Goal: Information Seeking & Learning: Learn about a topic

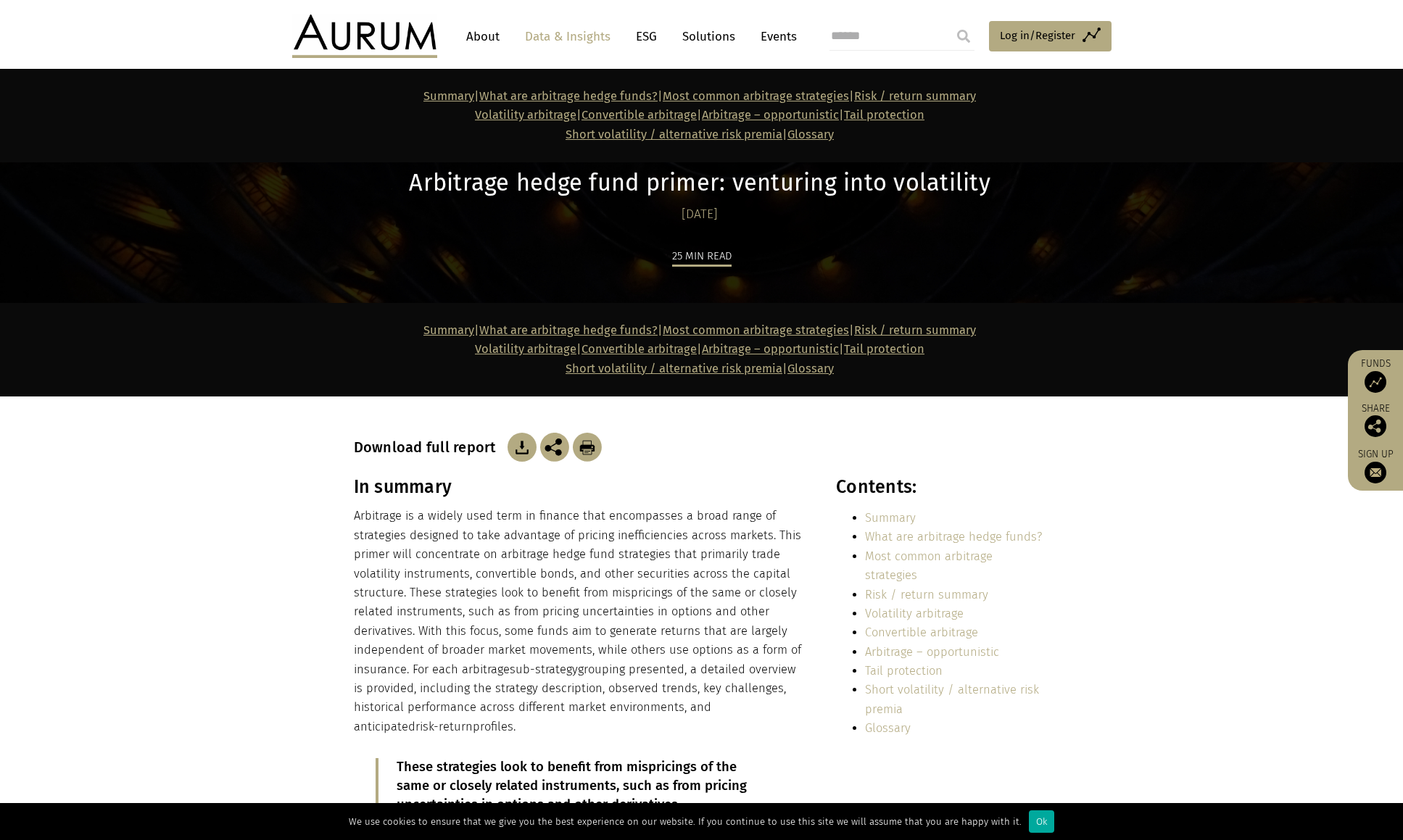
scroll to position [987, 0]
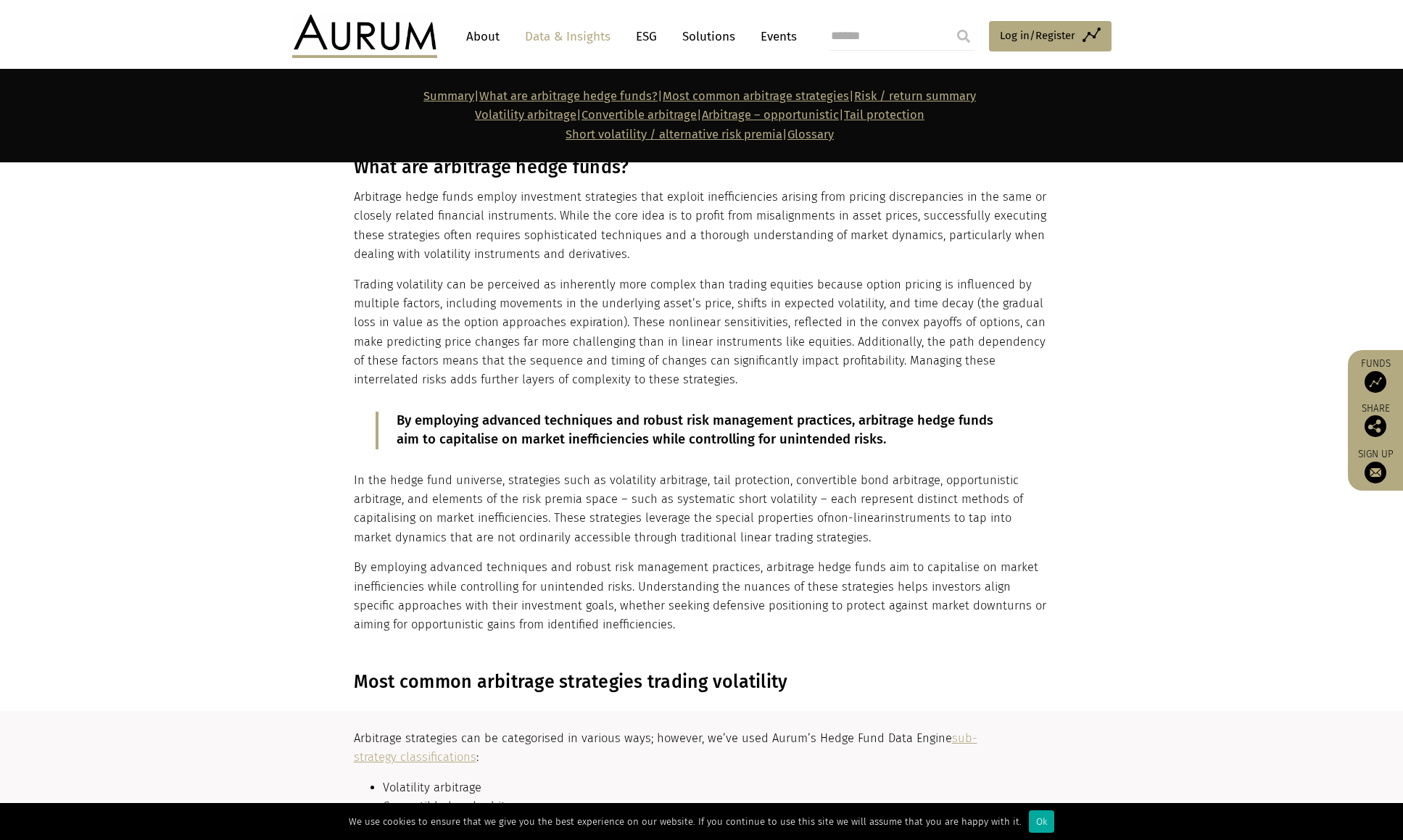
click at [610, 296] on p "Trading volatility can be perceived as inherently more complex than trading equ…" at bounding box center [700, 333] width 693 height 115
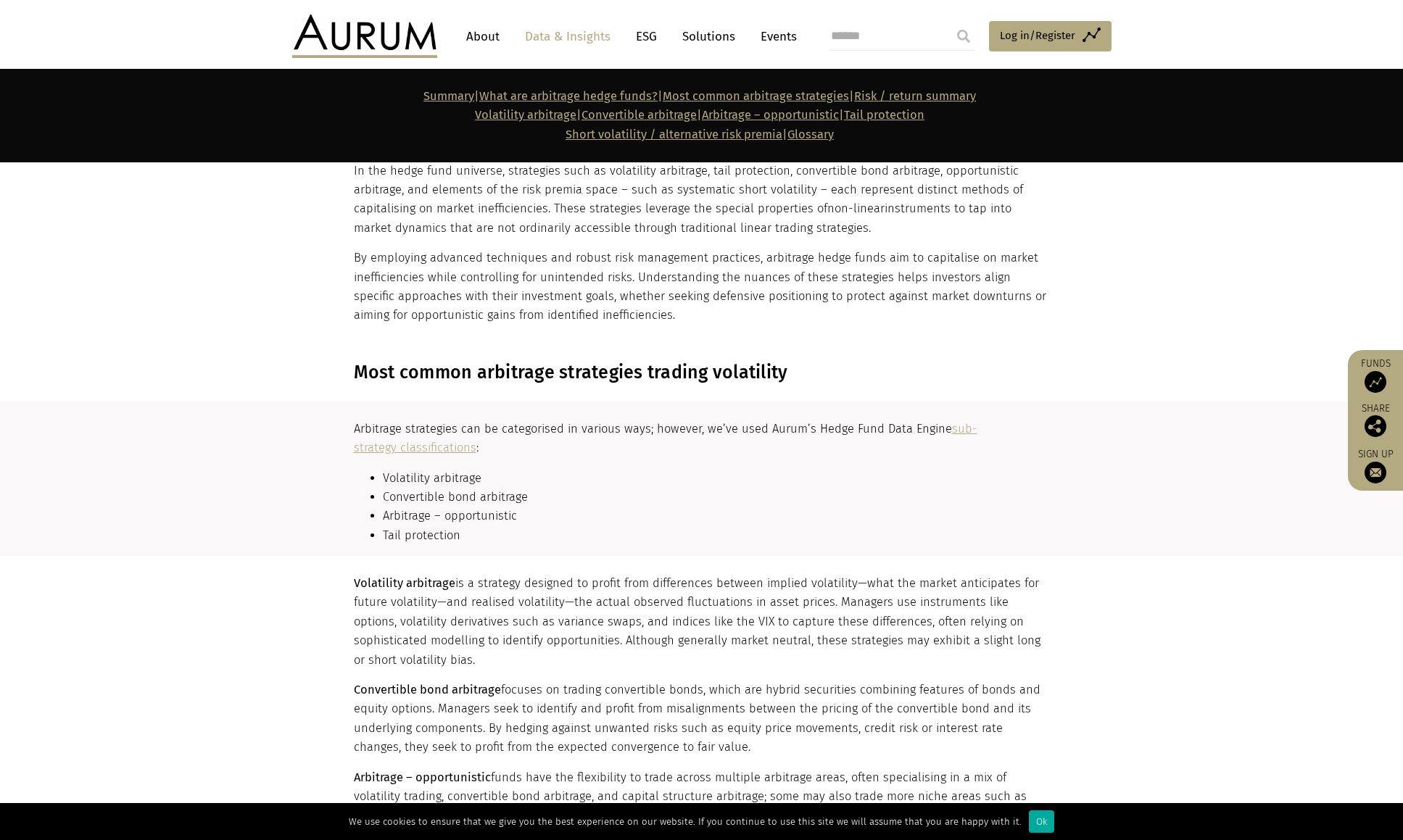
scroll to position [1487, 0]
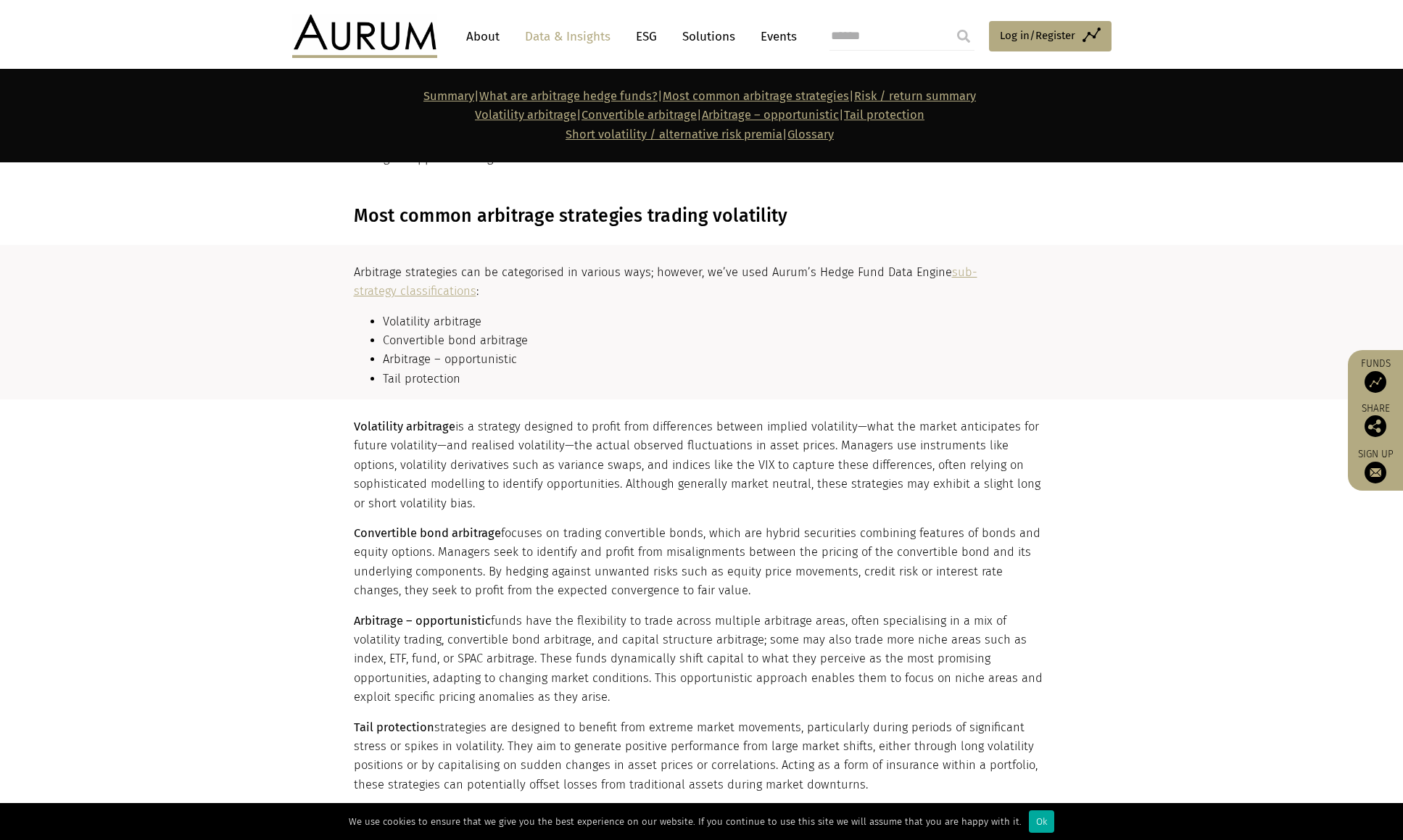
drag, startPoint x: 626, startPoint y: 303, endPoint x: 642, endPoint y: 397, distance: 95.4
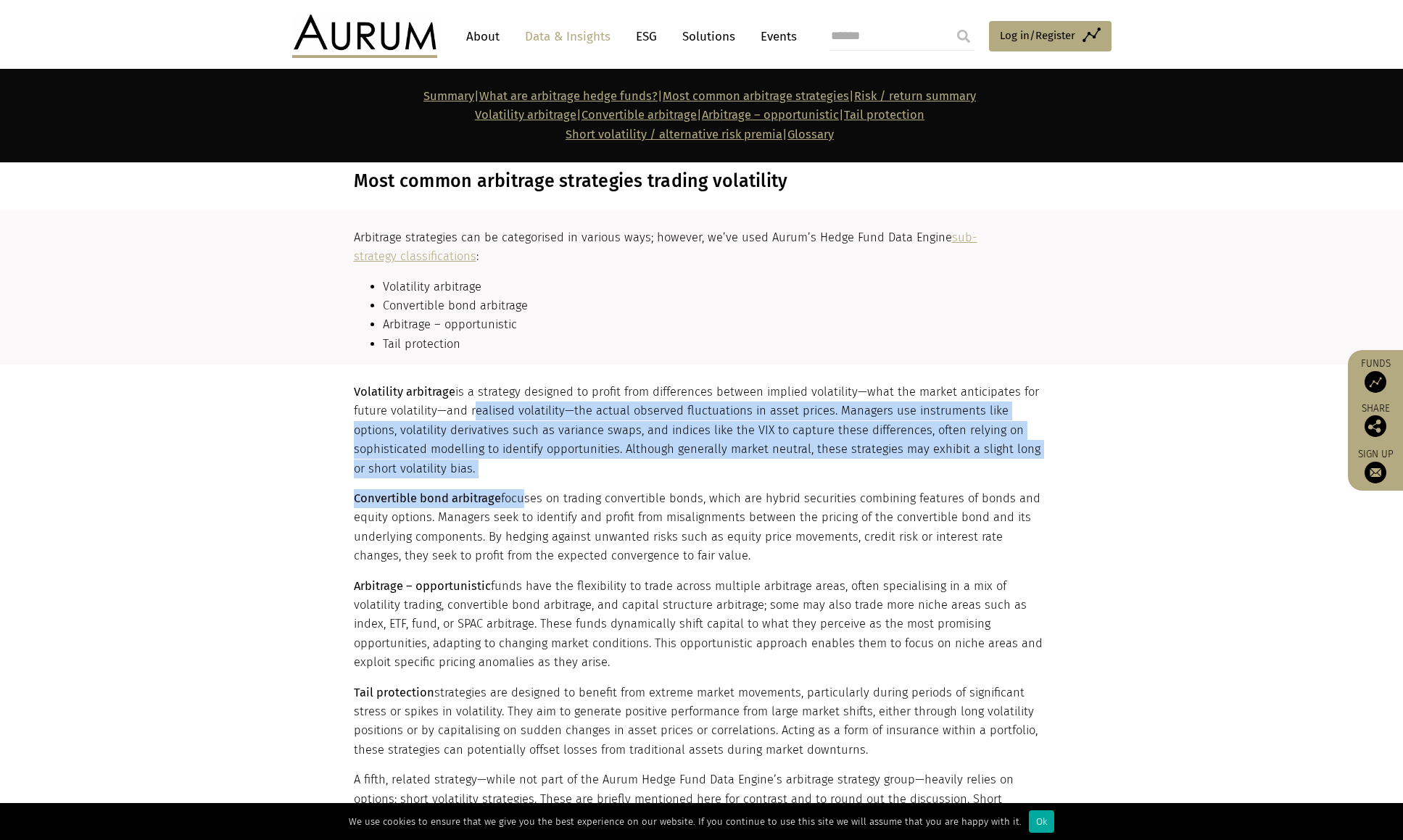
drag, startPoint x: 520, startPoint y: 485, endPoint x: 470, endPoint y: 418, distance: 83.6
click at [470, 418] on div "Volatility arbitrage is a strategy designed to profit from differences between …" at bounding box center [700, 726] width 693 height 686
click at [470, 418] on p "Volatility arbitrage is a strategy designed to profit from differences between …" at bounding box center [700, 431] width 693 height 96
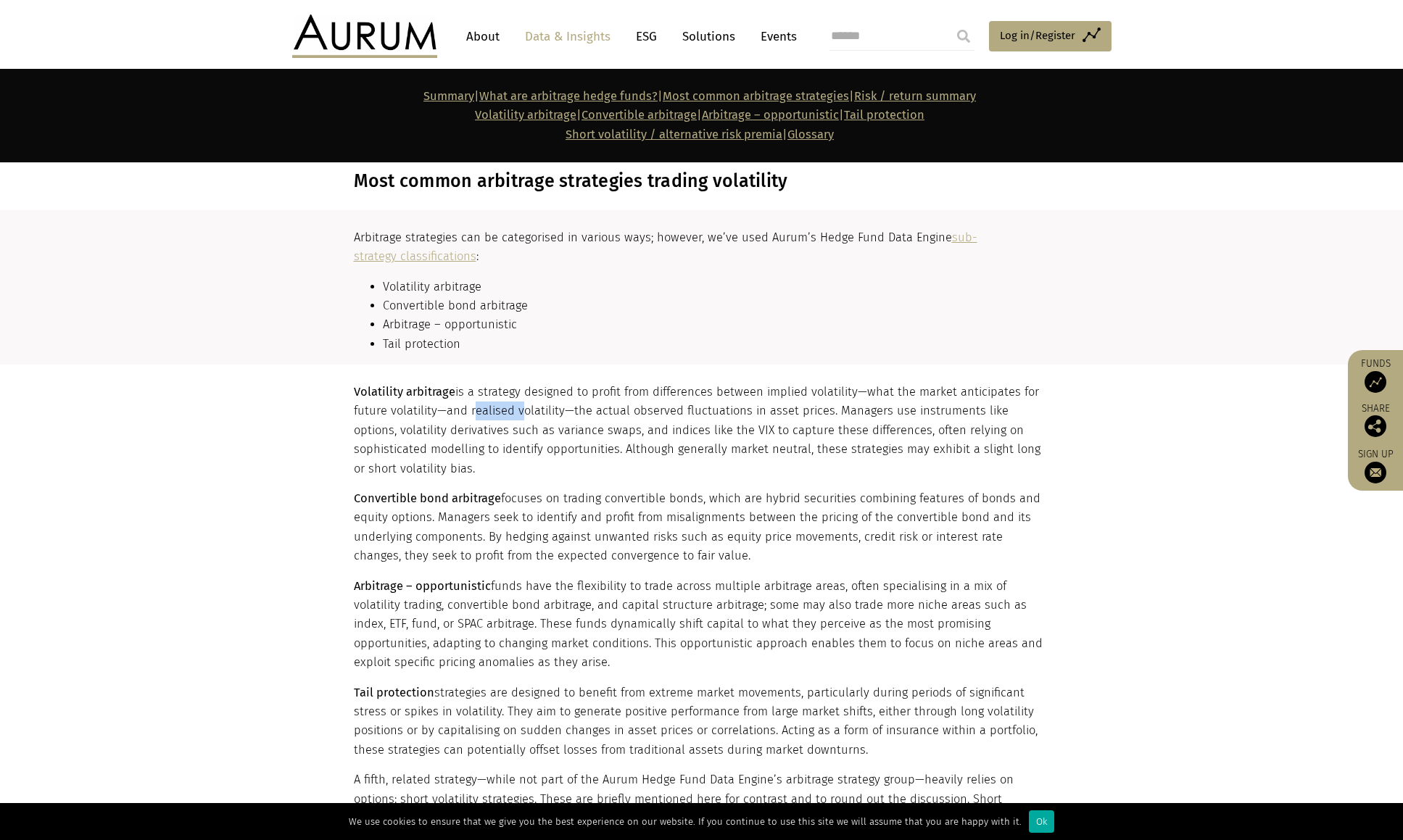
click at [470, 418] on p "Volatility arbitrage is a strategy designed to profit from differences between …" at bounding box center [700, 431] width 693 height 96
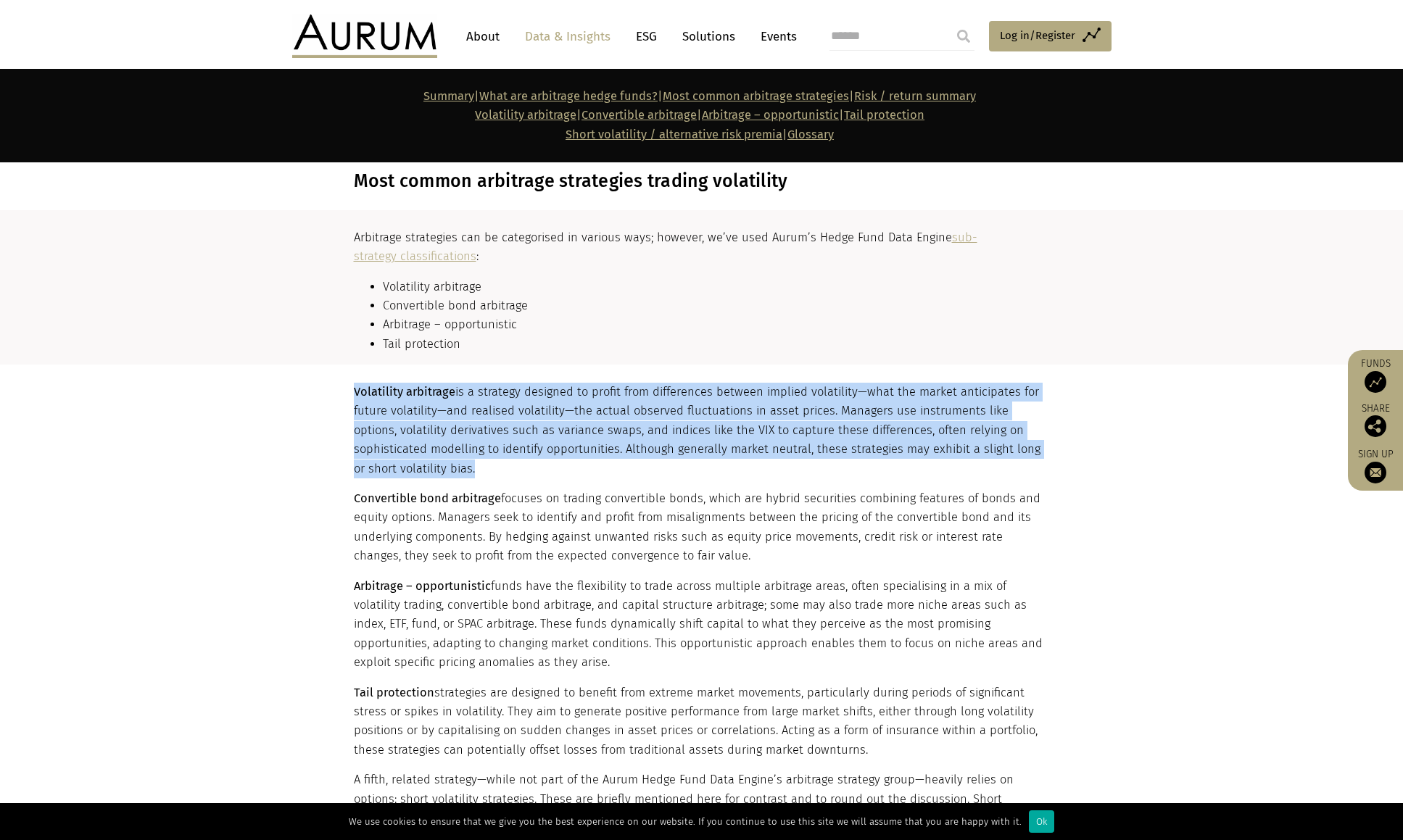
click at [470, 418] on p "Volatility arbitrage is a strategy designed to profit from differences between …" at bounding box center [700, 431] width 693 height 96
click at [506, 438] on p "Volatility arbitrage is a strategy designed to profit from differences between …" at bounding box center [700, 431] width 693 height 96
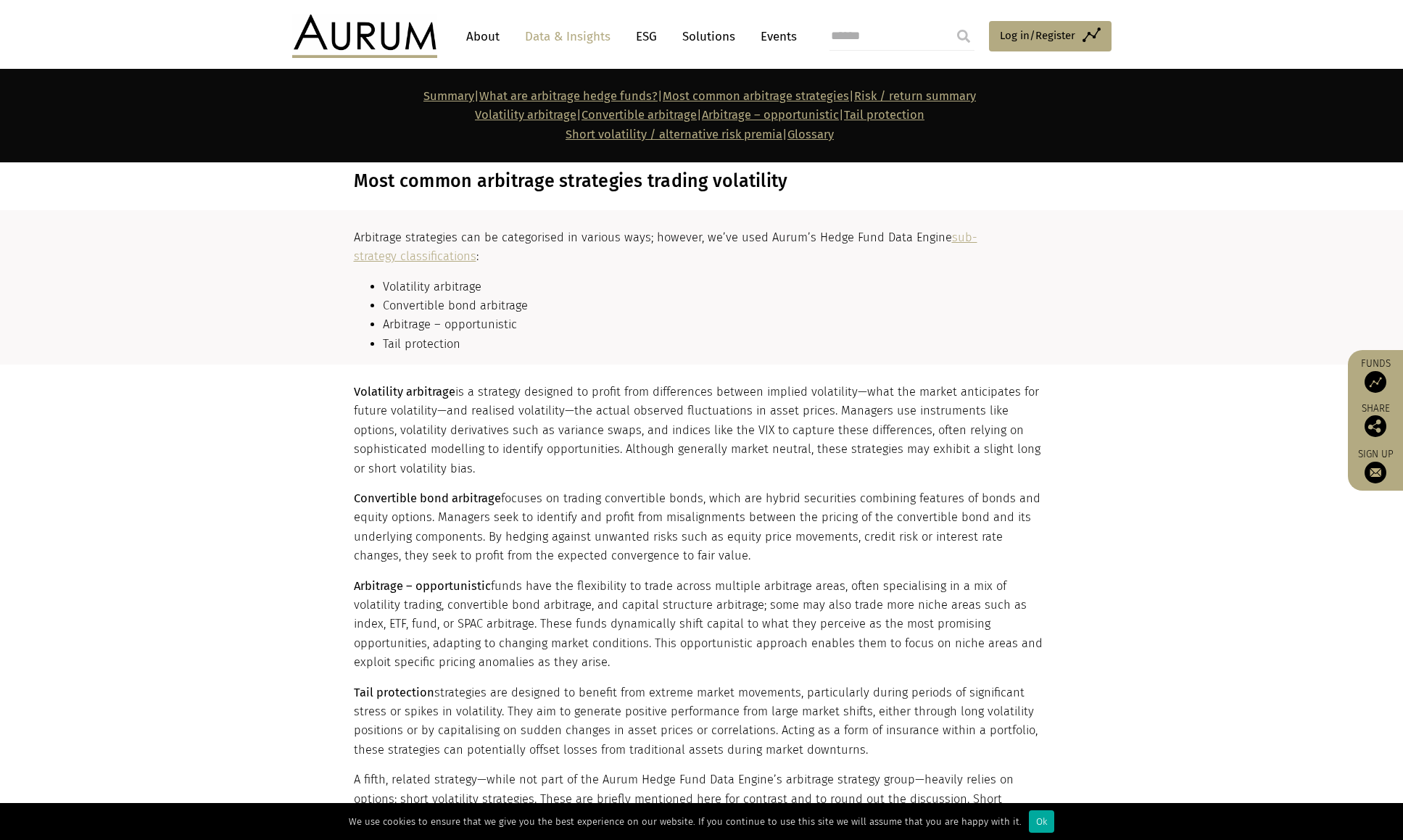
drag, startPoint x: 496, startPoint y: 465, endPoint x: 352, endPoint y: 383, distance: 165.7
click at [352, 383] on div "Volatility arbitrage is a strategy designed to profit from differences between …" at bounding box center [702, 726] width 725 height 686
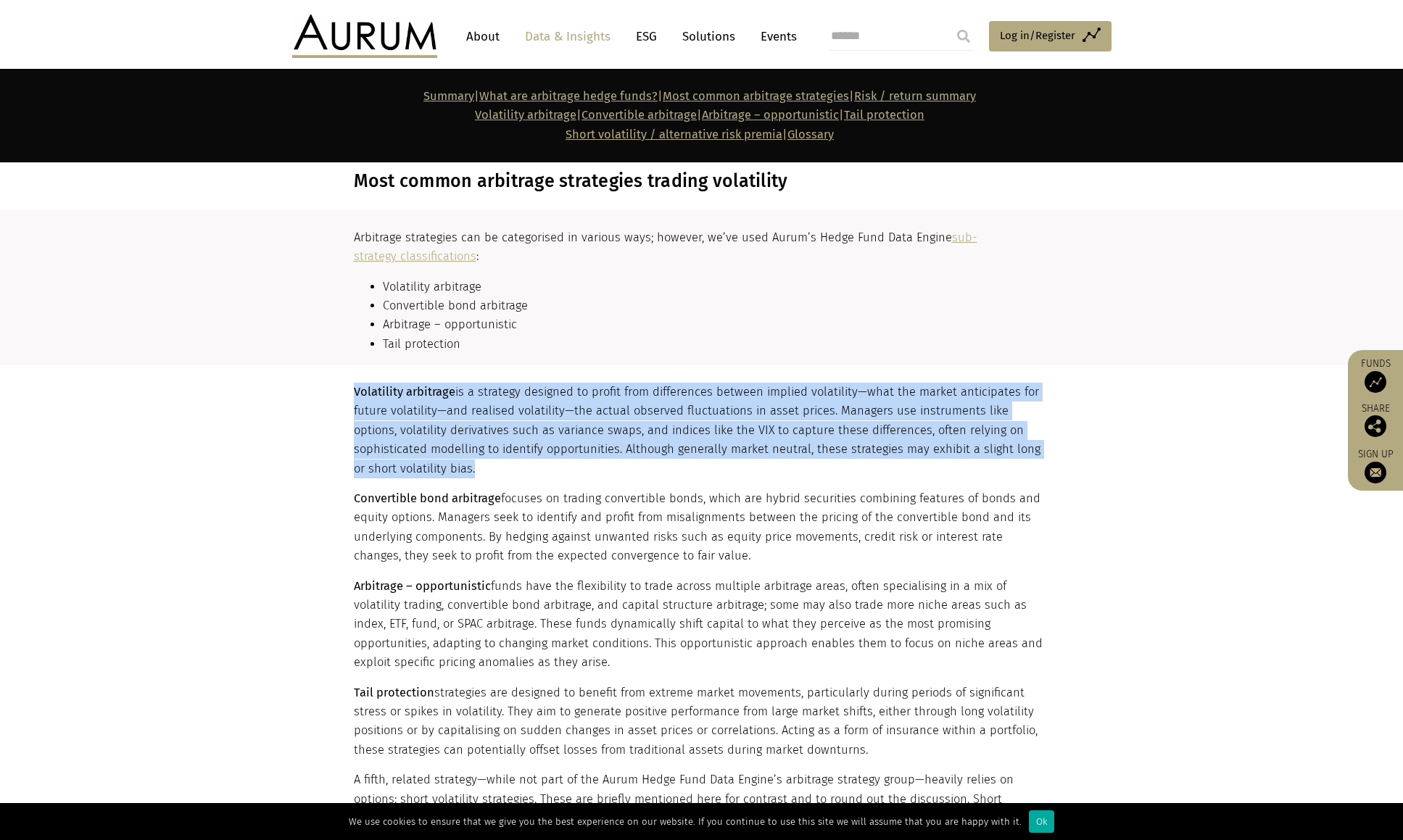
drag, startPoint x: 352, startPoint y: 383, endPoint x: 419, endPoint y: 467, distance: 107.4
click at [419, 467] on div "Volatility arbitrage is a strategy designed to profit from differences between …" at bounding box center [702, 726] width 725 height 686
click at [419, 467] on p "Volatility arbitrage is a strategy designed to profit from differences between …" at bounding box center [700, 431] width 693 height 96
drag, startPoint x: 419, startPoint y: 467, endPoint x: 323, endPoint y: 381, distance: 128.9
click at [323, 381] on section "Volatility arbitrage is a strategy designed to profit from differences between …" at bounding box center [702, 726] width 1403 height 722
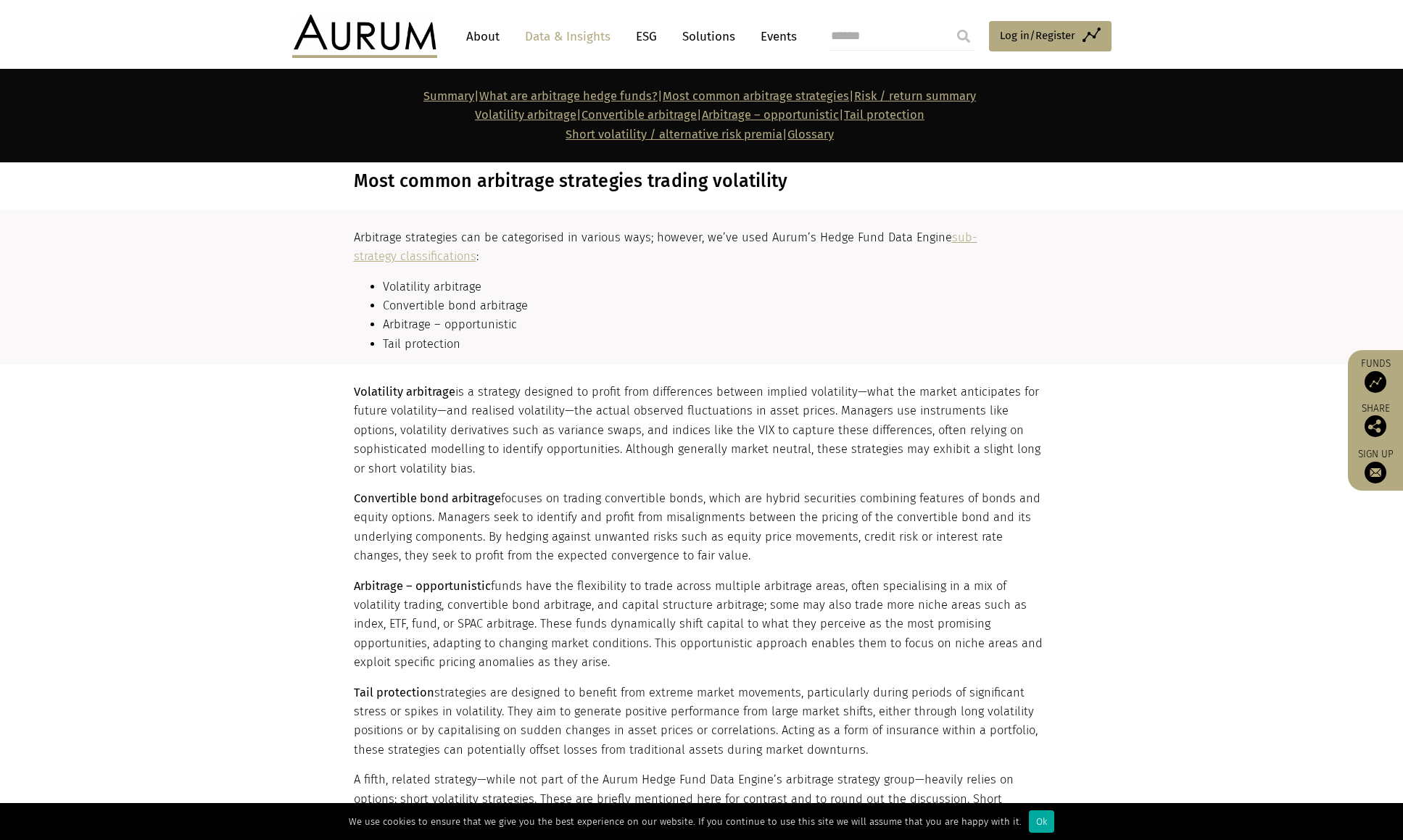
click at [323, 381] on section "Volatility arbitrage is a strategy designed to profit from differences between …" at bounding box center [702, 726] width 1403 height 722
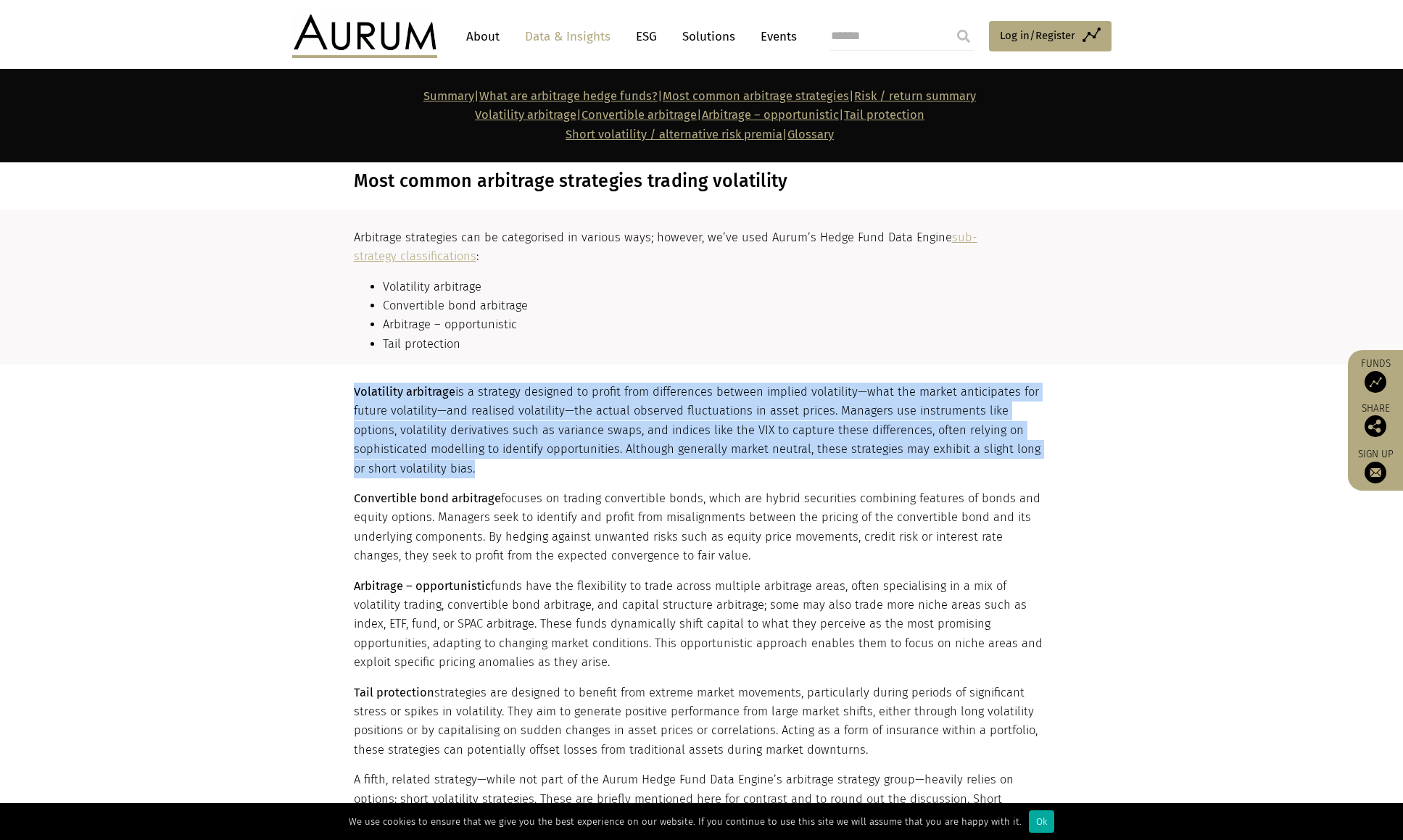
drag, startPoint x: 323, startPoint y: 381, endPoint x: 458, endPoint y: 469, distance: 161.1
click at [458, 469] on section "Volatility arbitrage is a strategy designed to profit from differences between …" at bounding box center [702, 726] width 1403 height 722
click at [458, 469] on p "Volatility arbitrage is a strategy designed to profit from differences between …" at bounding box center [700, 431] width 693 height 96
drag, startPoint x: 454, startPoint y: 469, endPoint x: 358, endPoint y: 386, distance: 126.9
click at [358, 386] on p "Volatility arbitrage is a strategy designed to profit from differences between …" at bounding box center [700, 431] width 693 height 96
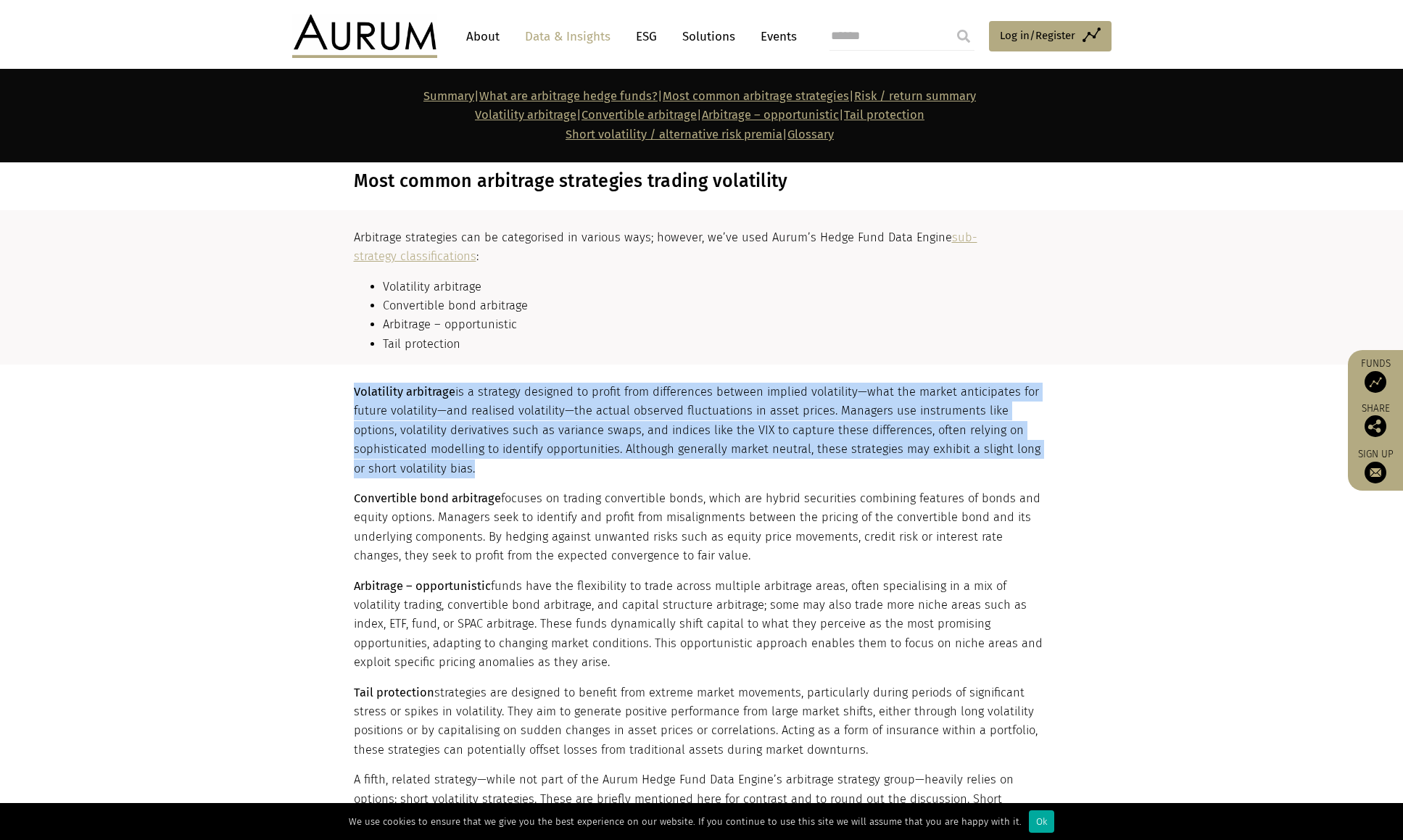
click at [358, 386] on strong "Volatility arbitrage" at bounding box center [404, 392] width 102 height 13
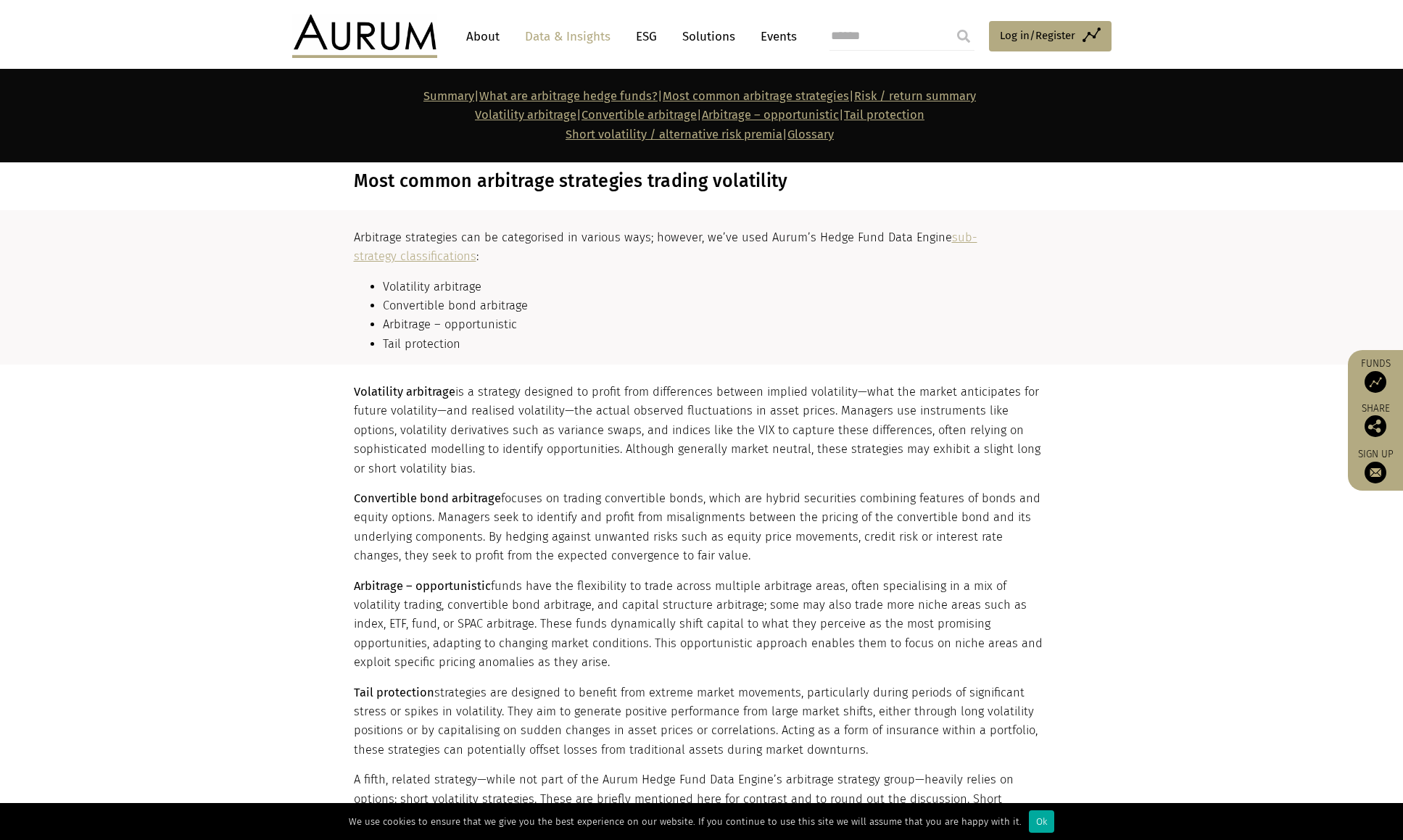
click at [84, 479] on section "Volatility arbitrage is a strategy designed to profit from differences between …" at bounding box center [702, 726] width 1403 height 722
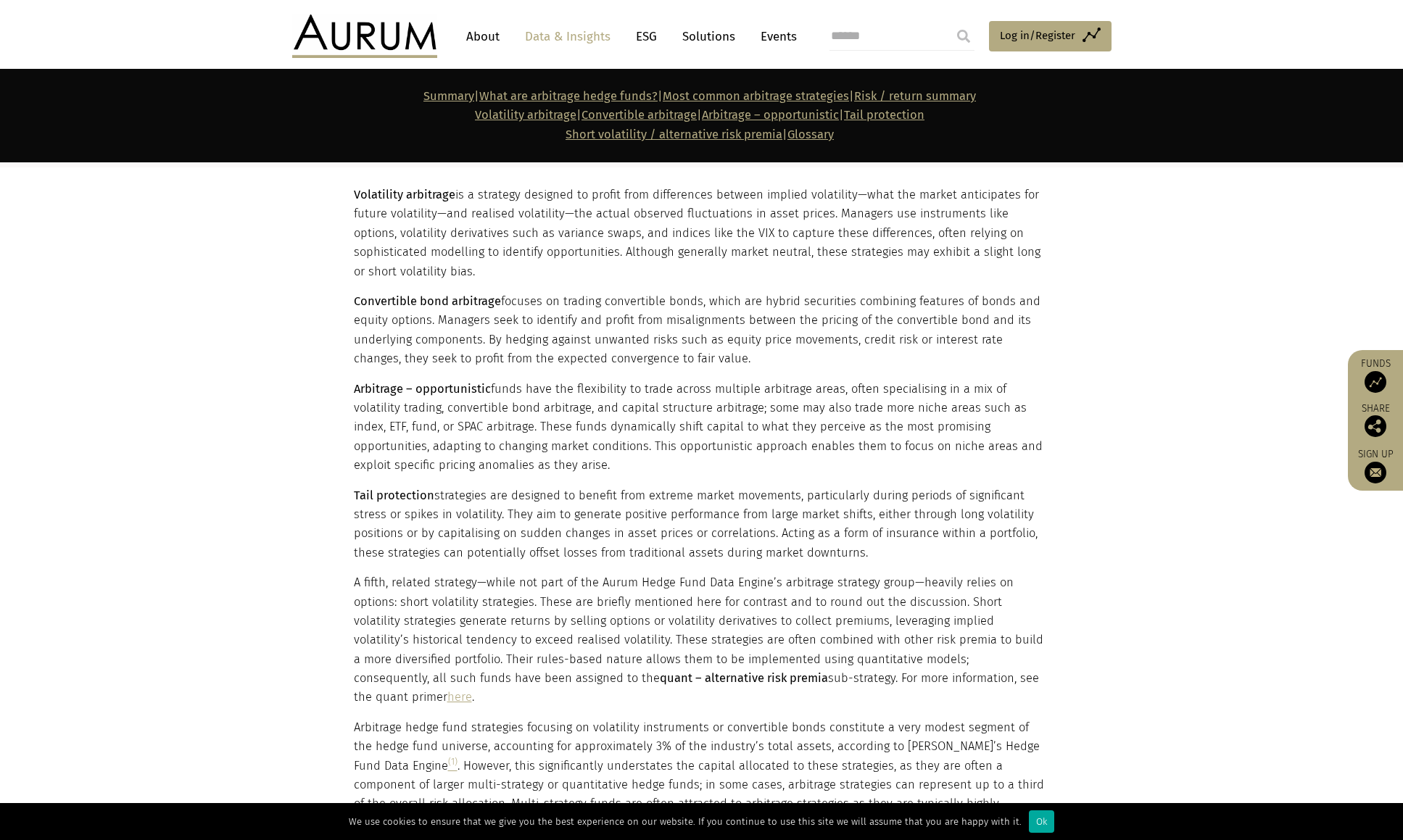
scroll to position [1680, 0]
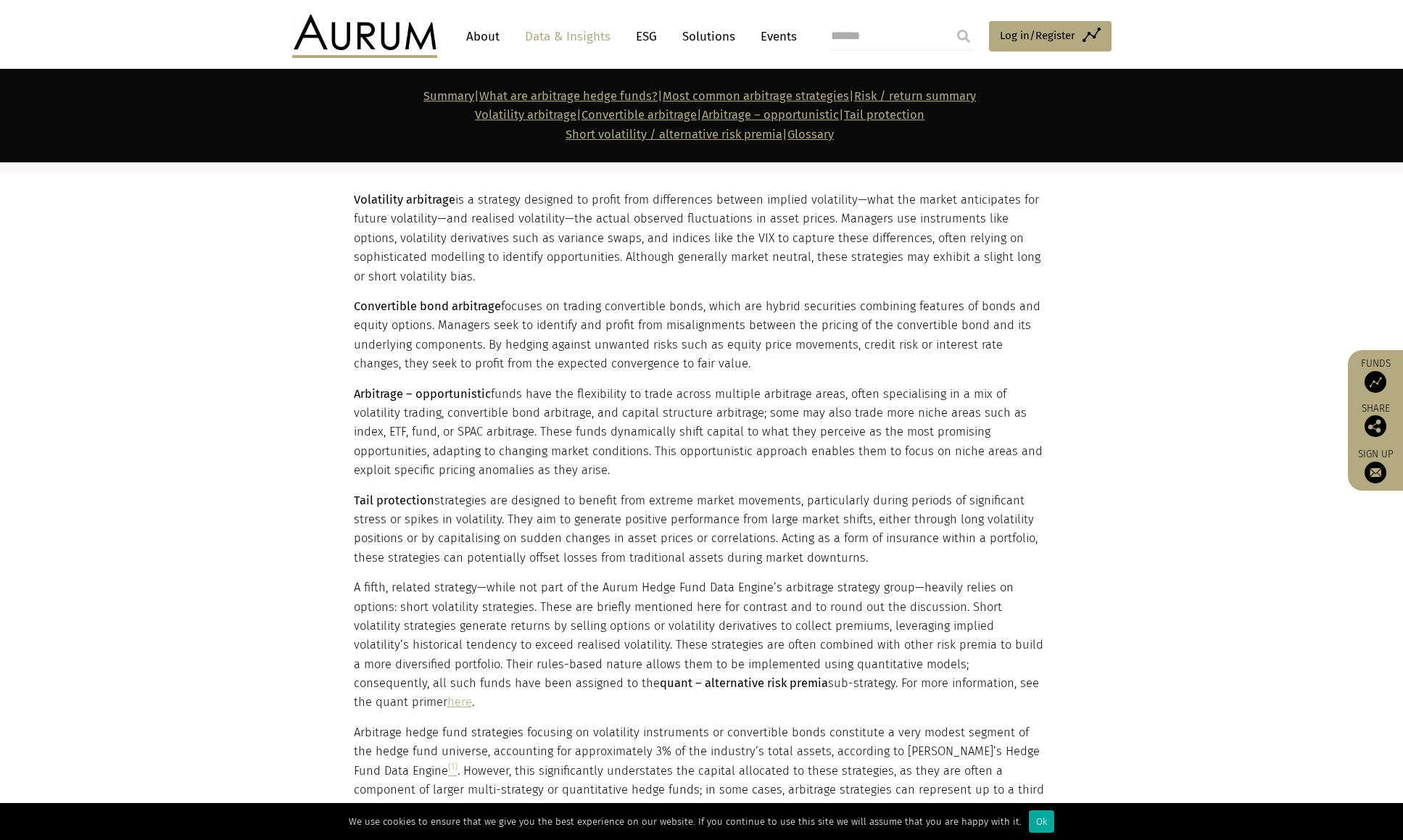
drag, startPoint x: 322, startPoint y: 431, endPoint x: 320, endPoint y: 401, distance: 30.1
drag, startPoint x: 472, startPoint y: 276, endPoint x: 333, endPoint y: 193, distance: 161.9
click at [333, 193] on section "Volatility arbitrage is a strategy designed to profit from differences between …" at bounding box center [702, 534] width 1403 height 722
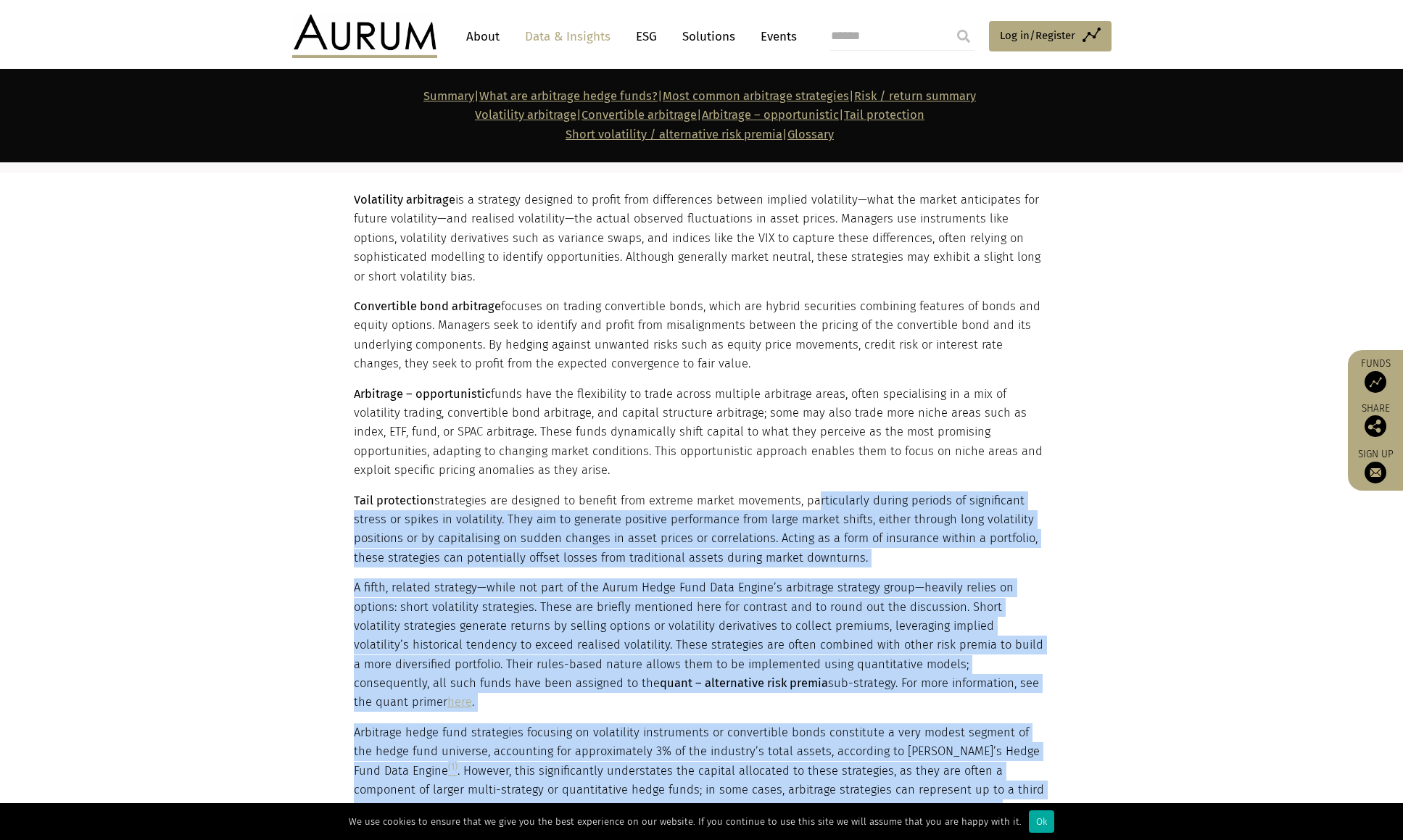
drag, startPoint x: 812, startPoint y: 506, endPoint x: 1678, endPoint y: 506, distance: 866.0
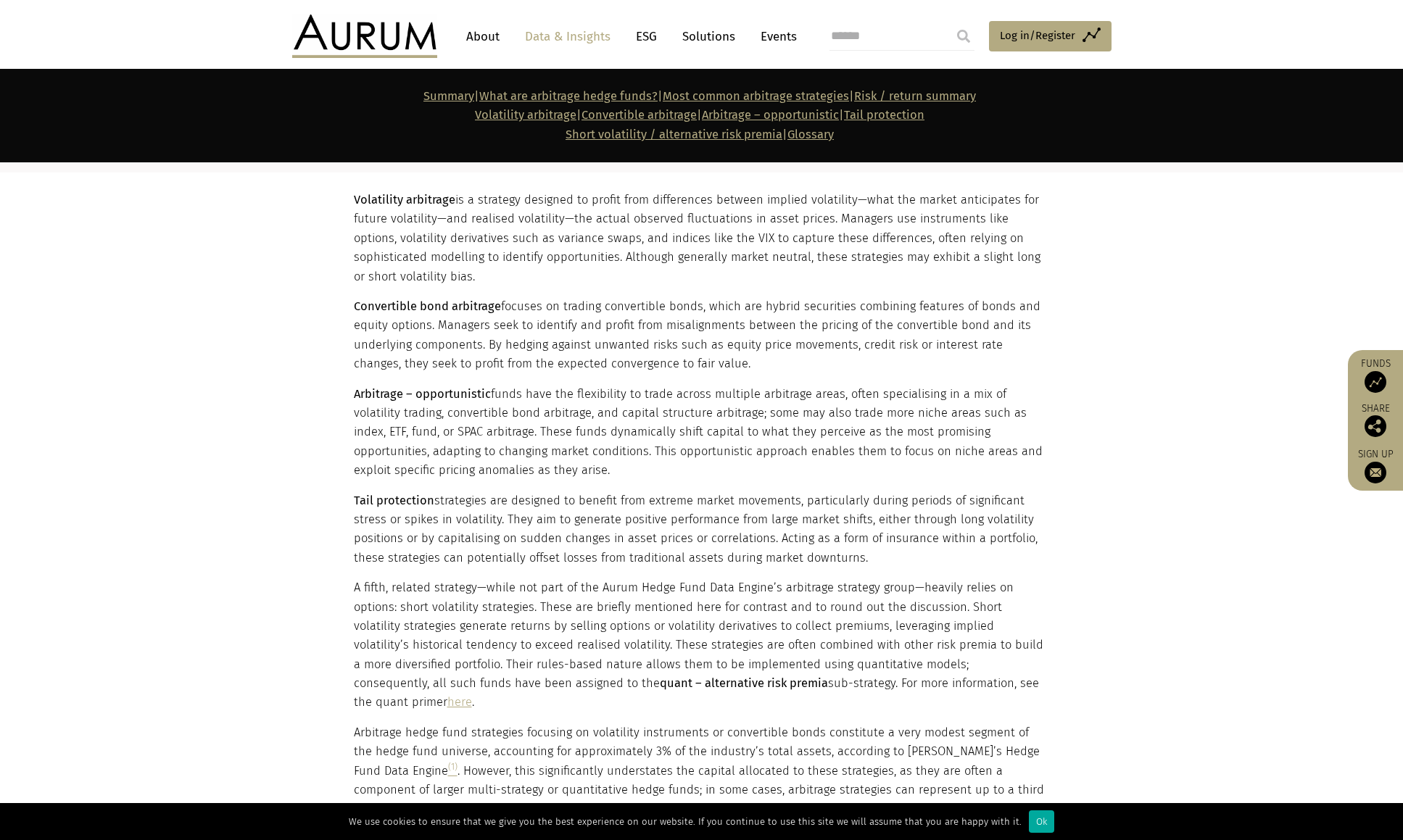
click at [736, 339] on p "Convertible bond arbitrage focuses on trading convertible bonds, which are hybr…" at bounding box center [700, 335] width 693 height 77
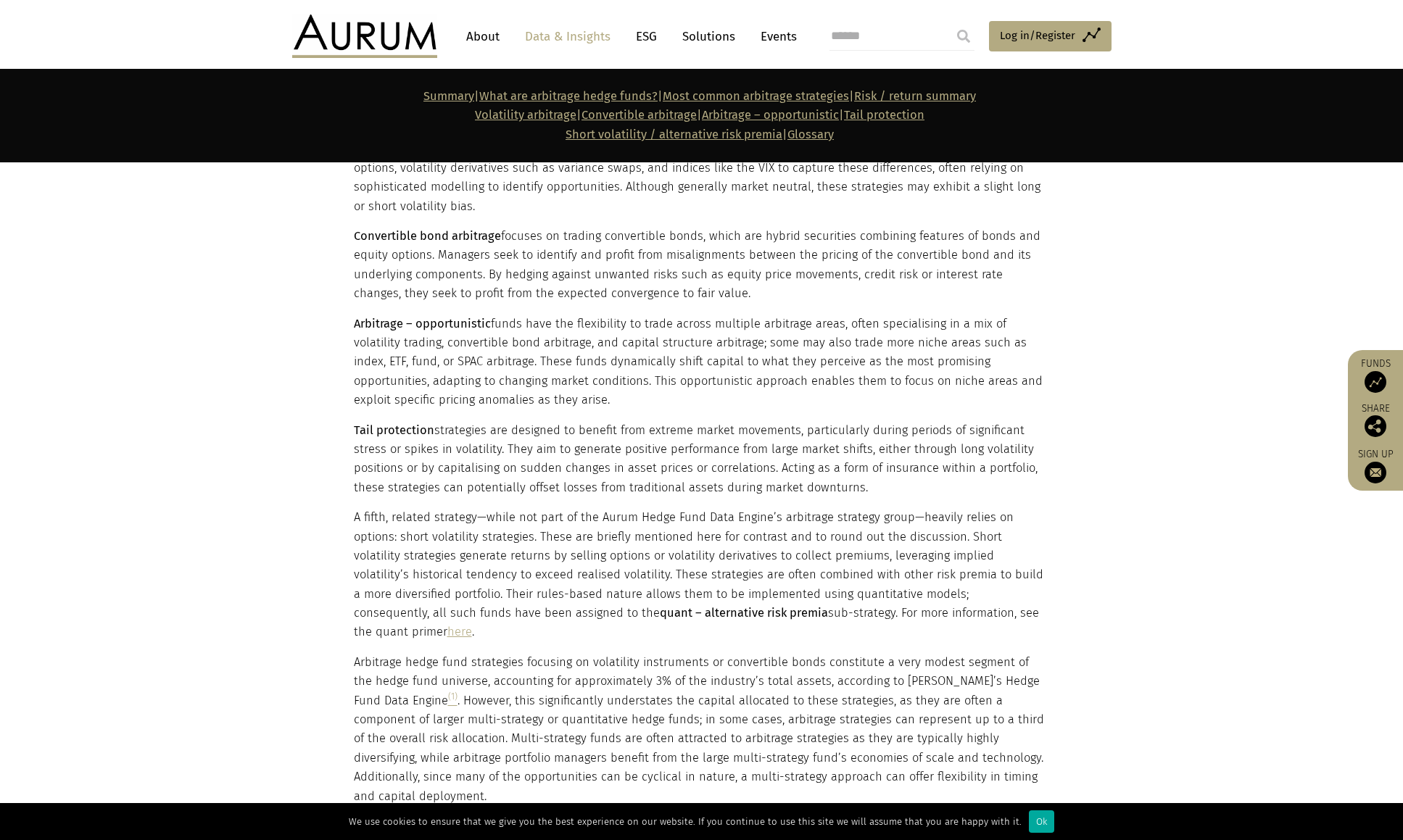
scroll to position [1760, 0]
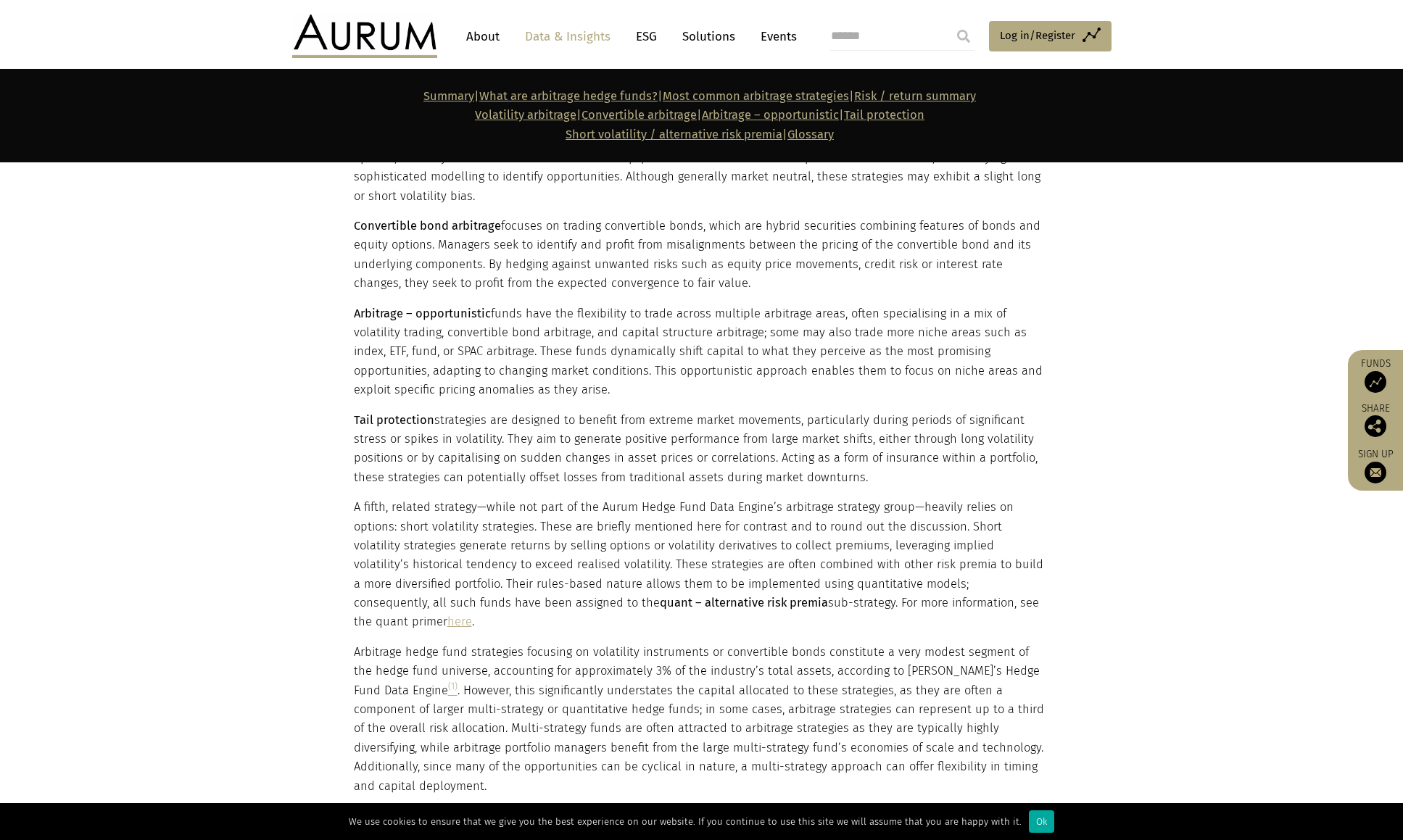
drag, startPoint x: 544, startPoint y: 389, endPoint x: 350, endPoint y: 314, distance: 208.0
click at [350, 314] on div "Volatility arbitrage is a strategy designed to profit from differences between …" at bounding box center [702, 453] width 725 height 686
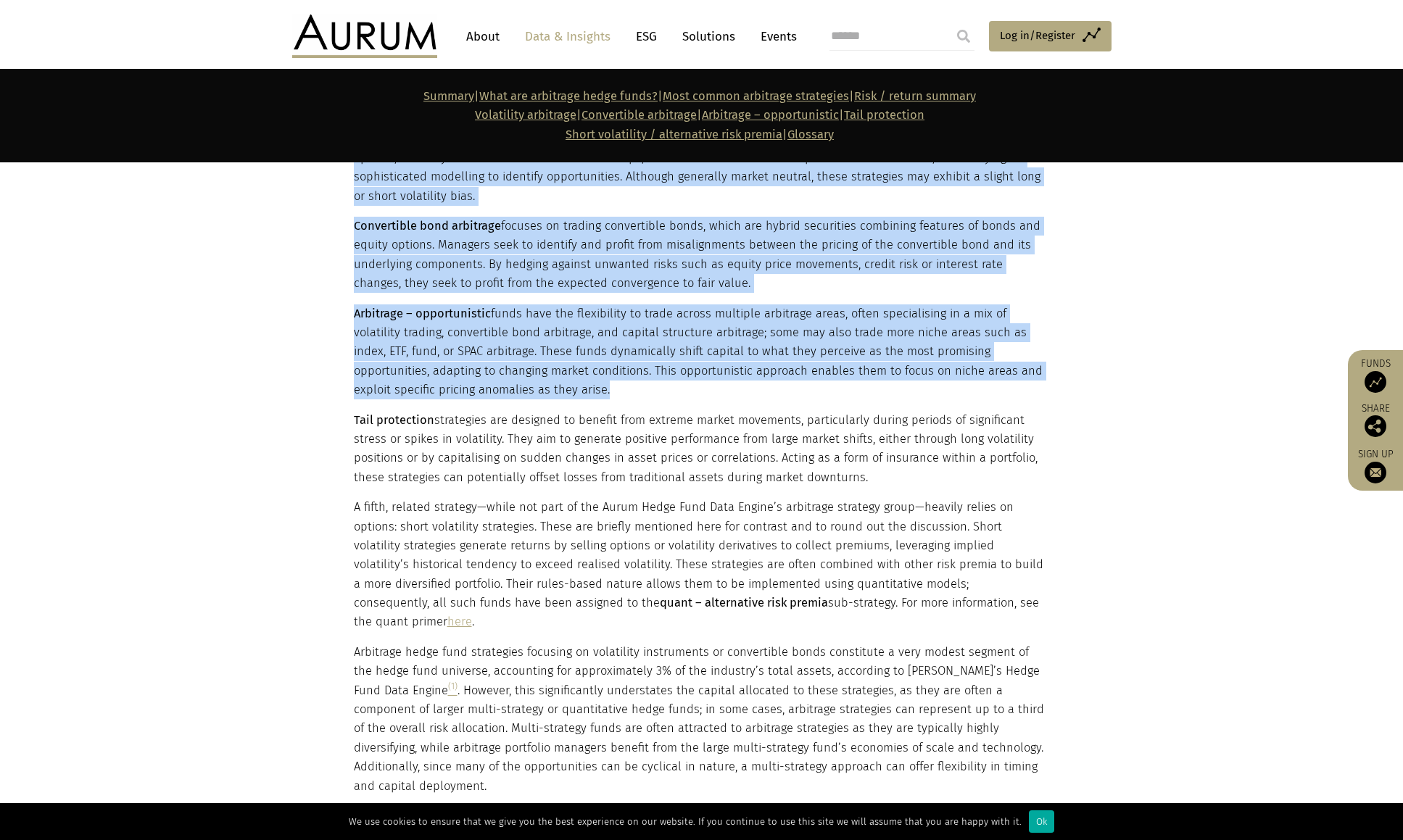
drag, startPoint x: 350, startPoint y: 314, endPoint x: 537, endPoint y: 390, distance: 201.9
click at [532, 390] on div "Volatility arbitrage is a strategy designed to profit from differences between …" at bounding box center [702, 453] width 725 height 686
click at [537, 390] on p "Arbitrage – opportunistic funds have the flexibility to trade across multiple a…" at bounding box center [700, 352] width 693 height 96
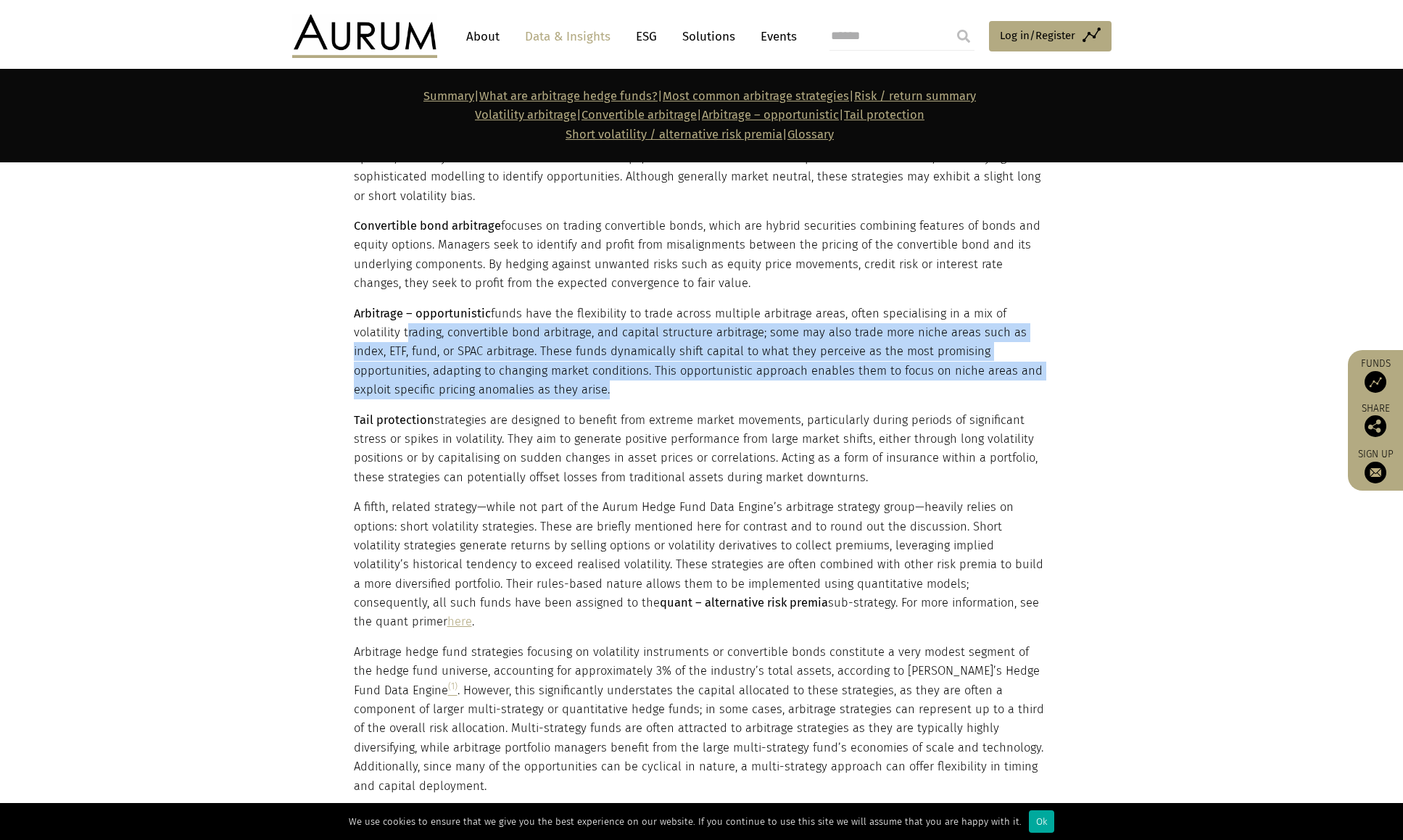
drag, startPoint x: 537, startPoint y: 390, endPoint x: 370, endPoint y: 335, distance: 175.8
click at [370, 335] on p "Arbitrage – opportunistic funds have the flexibility to trade across multiple a…" at bounding box center [700, 352] width 693 height 96
click at [452, 332] on p "Arbitrage – opportunistic funds have the flexibility to trade across multiple a…" at bounding box center [700, 352] width 693 height 96
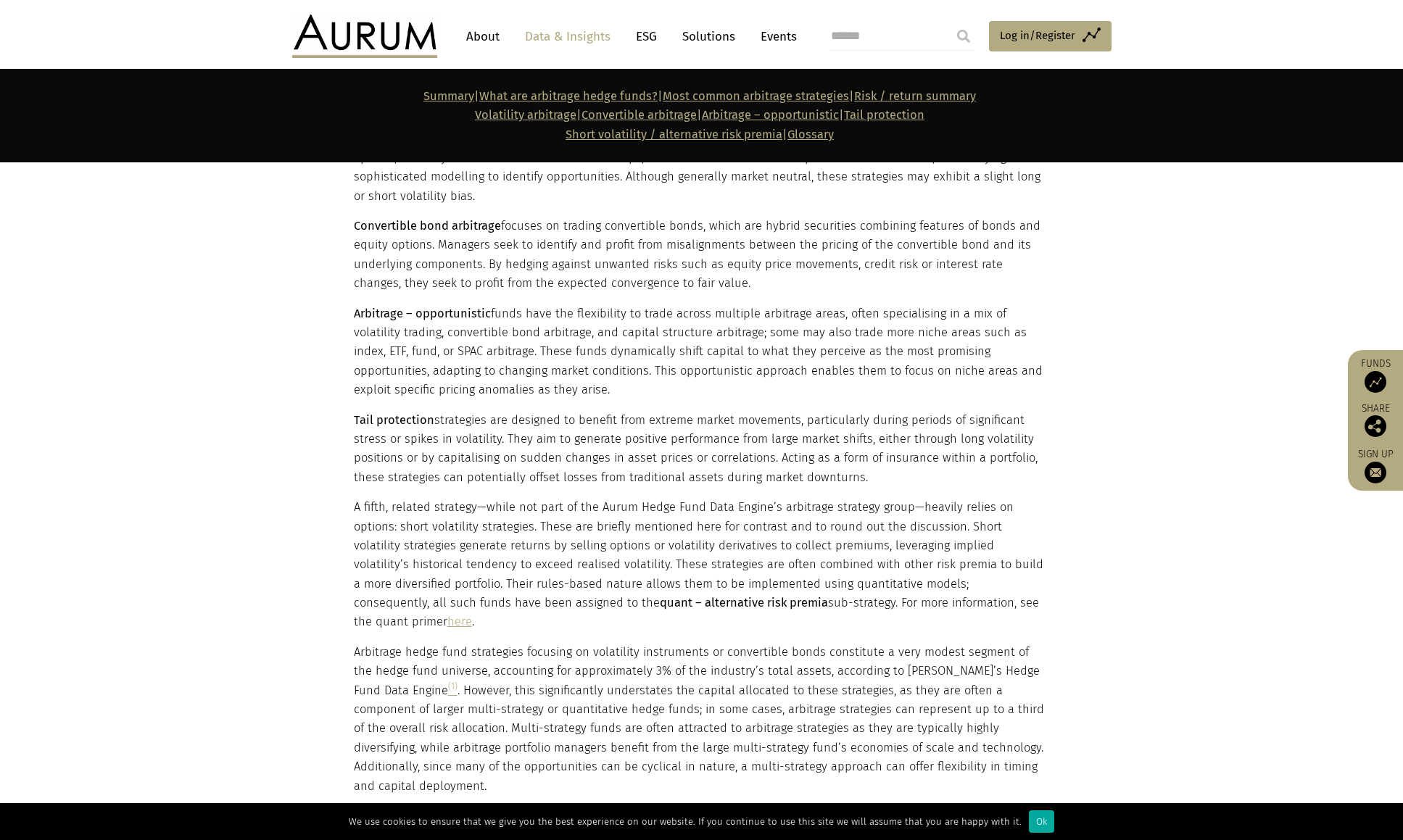
drag, startPoint x: 530, startPoint y: 384, endPoint x: 349, endPoint y: 314, distance: 194.1
click at [349, 314] on div "Volatility arbitrage is a strategy designed to profit from differences between …" at bounding box center [702, 453] width 725 height 686
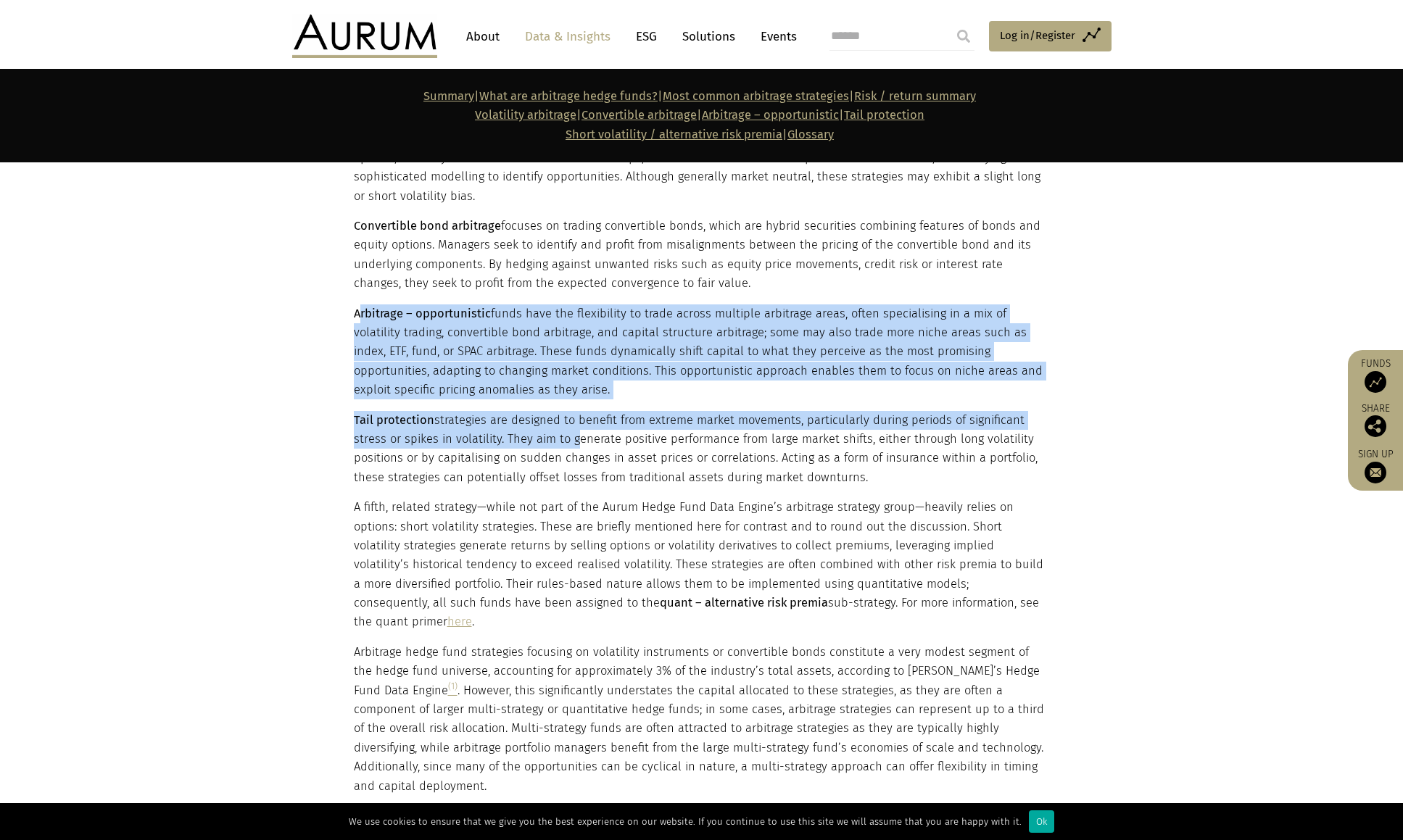
drag, startPoint x: 378, startPoint y: 323, endPoint x: 577, endPoint y: 440, distance: 230.8
click at [577, 440] on div "Volatility arbitrage is a strategy designed to profit from differences between …" at bounding box center [700, 453] width 693 height 686
click at [577, 429] on p "Tail protection strategies are designed to benefit from extreme market movement…" at bounding box center [700, 449] width 693 height 77
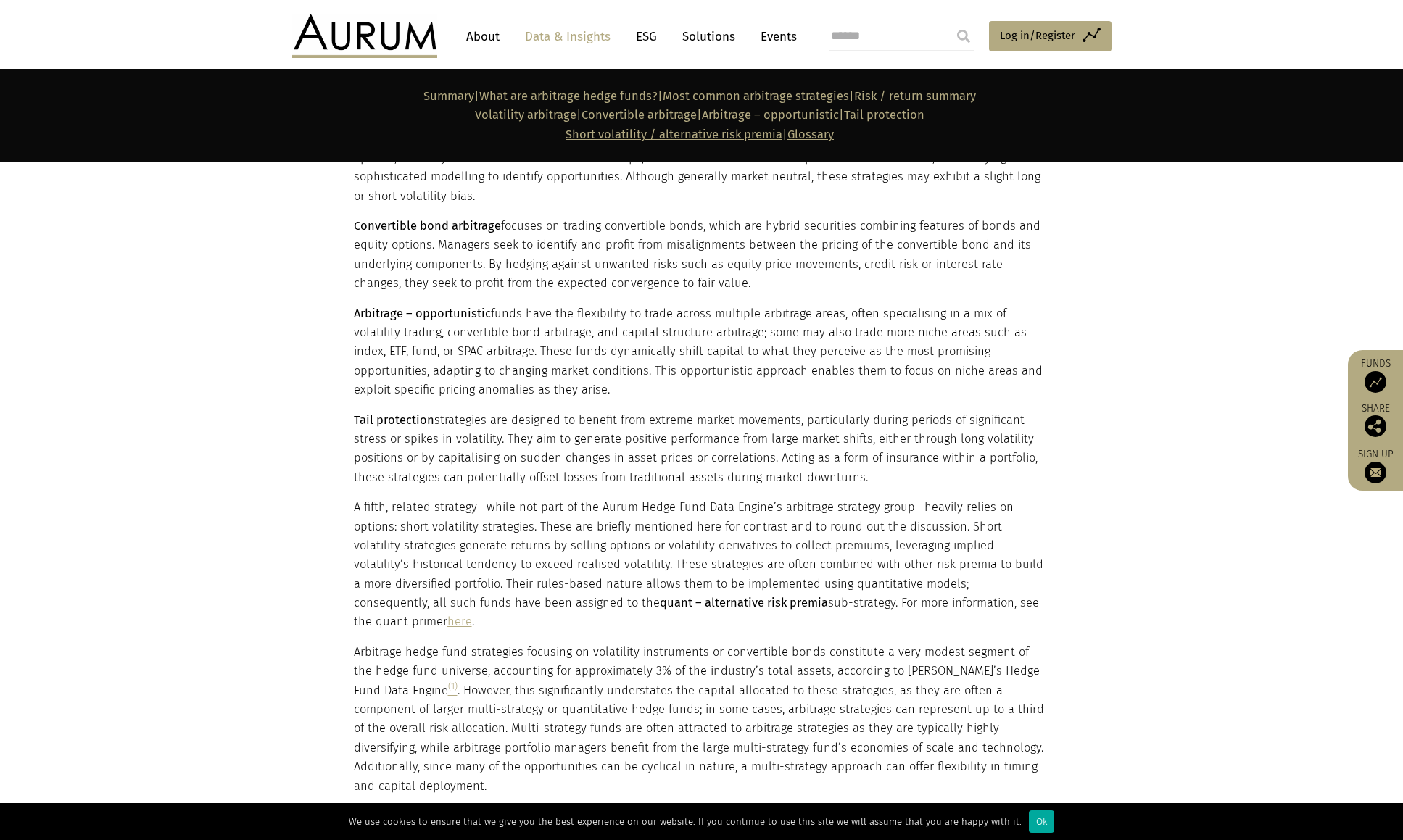
click at [548, 305] on p "Arbitrage – opportunistic funds have the flexibility to trade across multiple a…" at bounding box center [700, 352] width 693 height 96
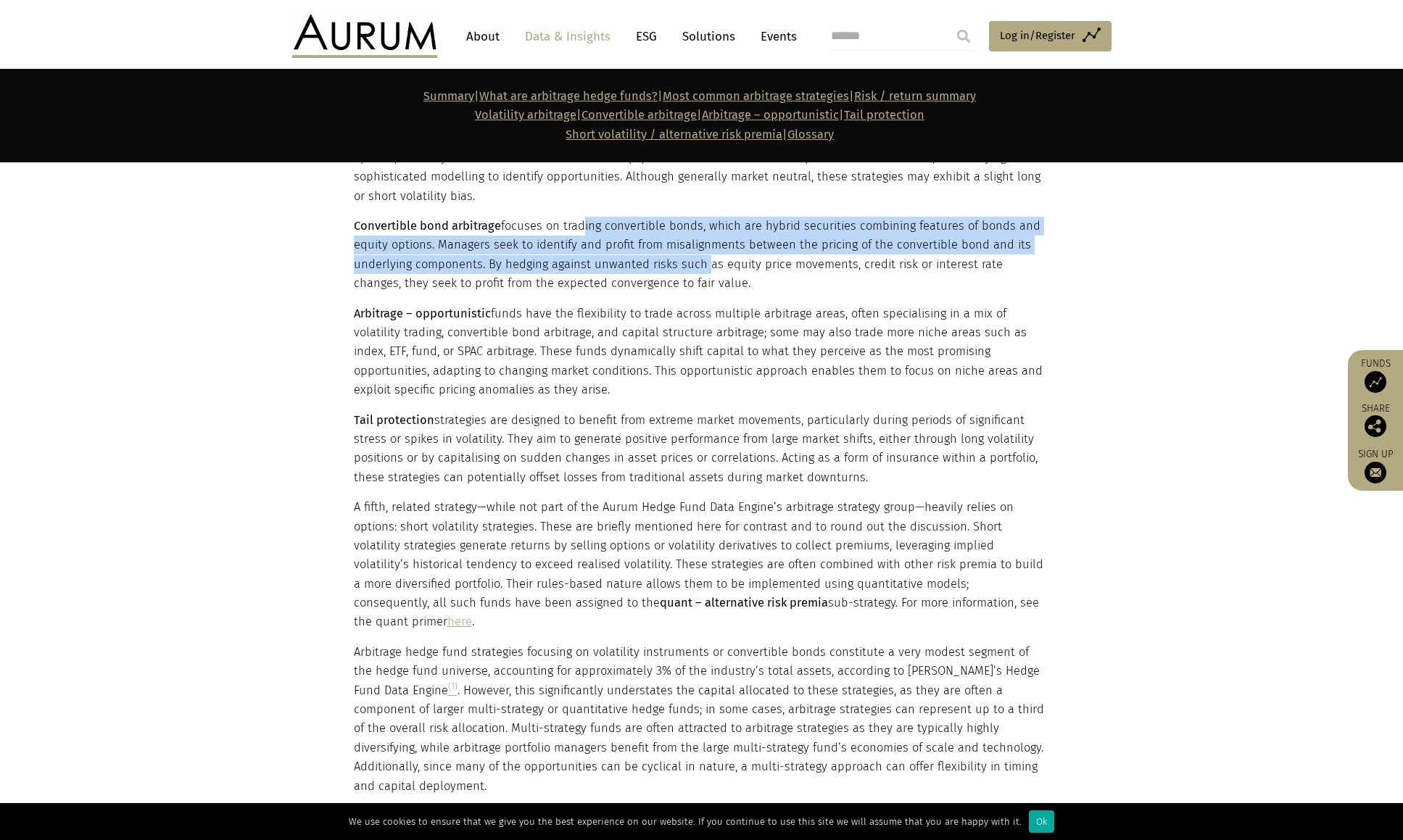
drag, startPoint x: 696, startPoint y: 267, endPoint x: 577, endPoint y: 221, distance: 127.6
click at [577, 221] on p "Convertible bond arbitrage focuses on trading convertible bonds, which are hybr…" at bounding box center [700, 255] width 693 height 77
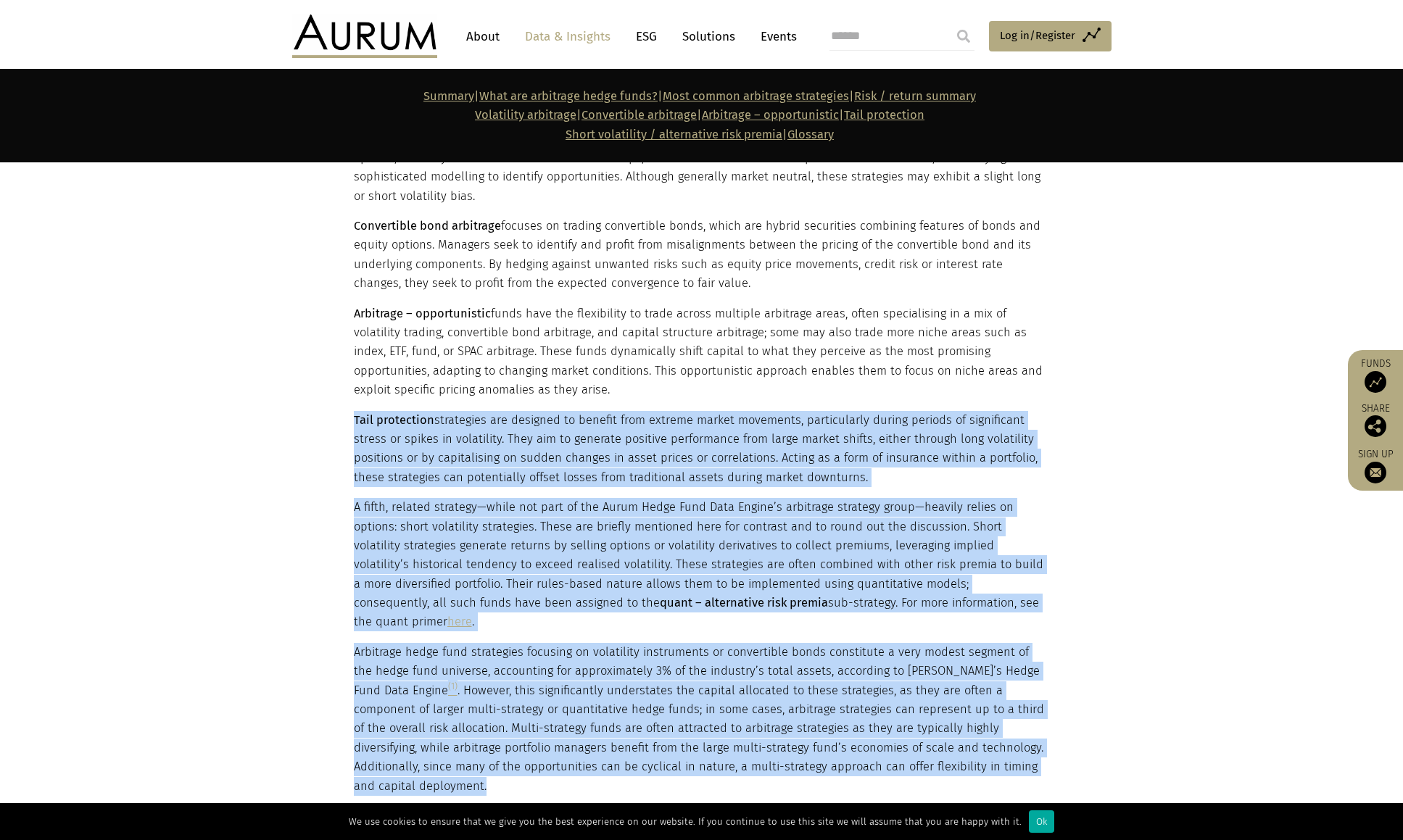
drag, startPoint x: 518, startPoint y: 399, endPoint x: 1082, endPoint y: 601, distance: 599.1
click at [1082, 601] on section "Volatility arbitrage is a strategy designed to profit from differences between …" at bounding box center [702, 453] width 1403 height 722
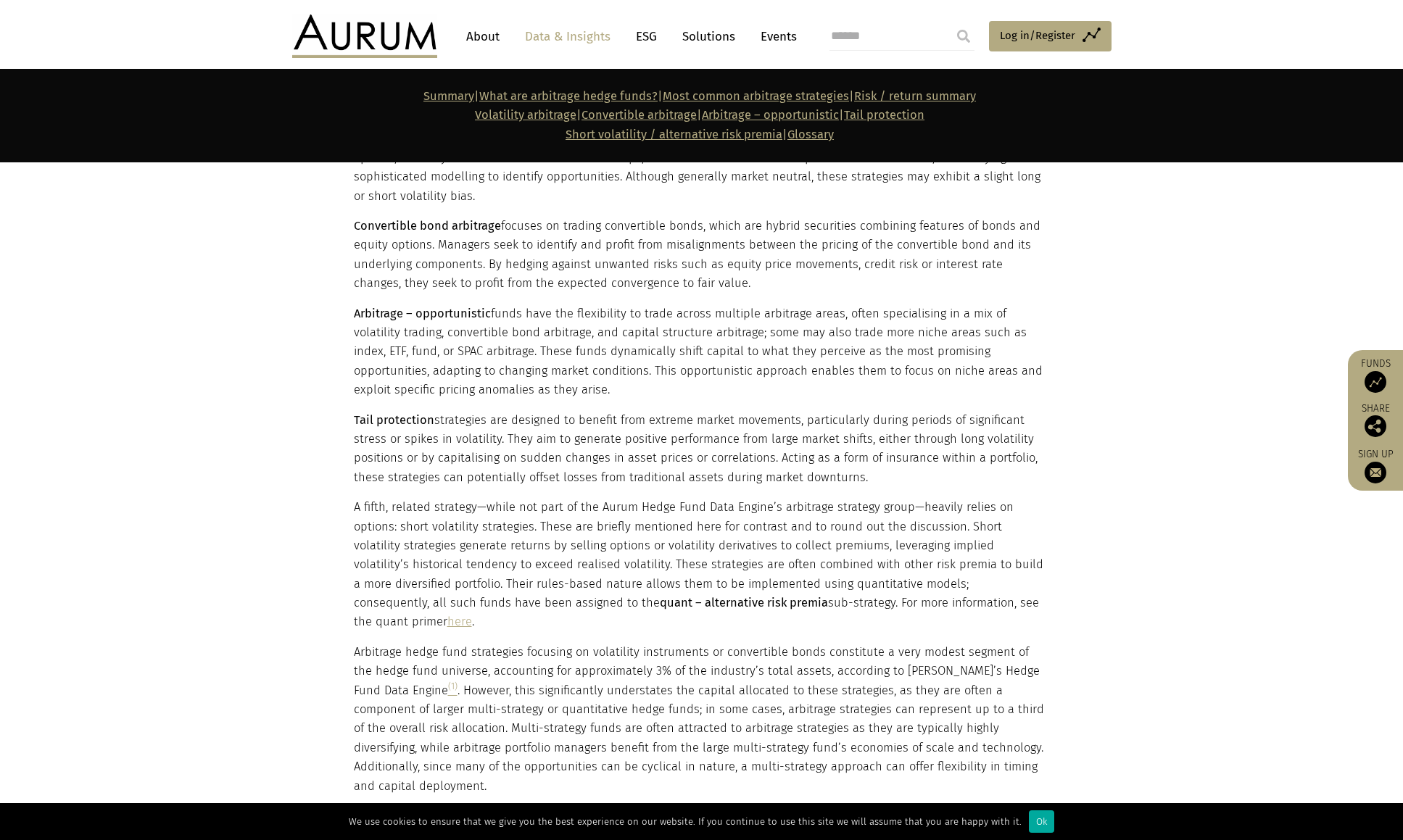
click at [1060, 611] on div "Volatility arbitrage is a strategy designed to profit from differences between …" at bounding box center [702, 453] width 725 height 686
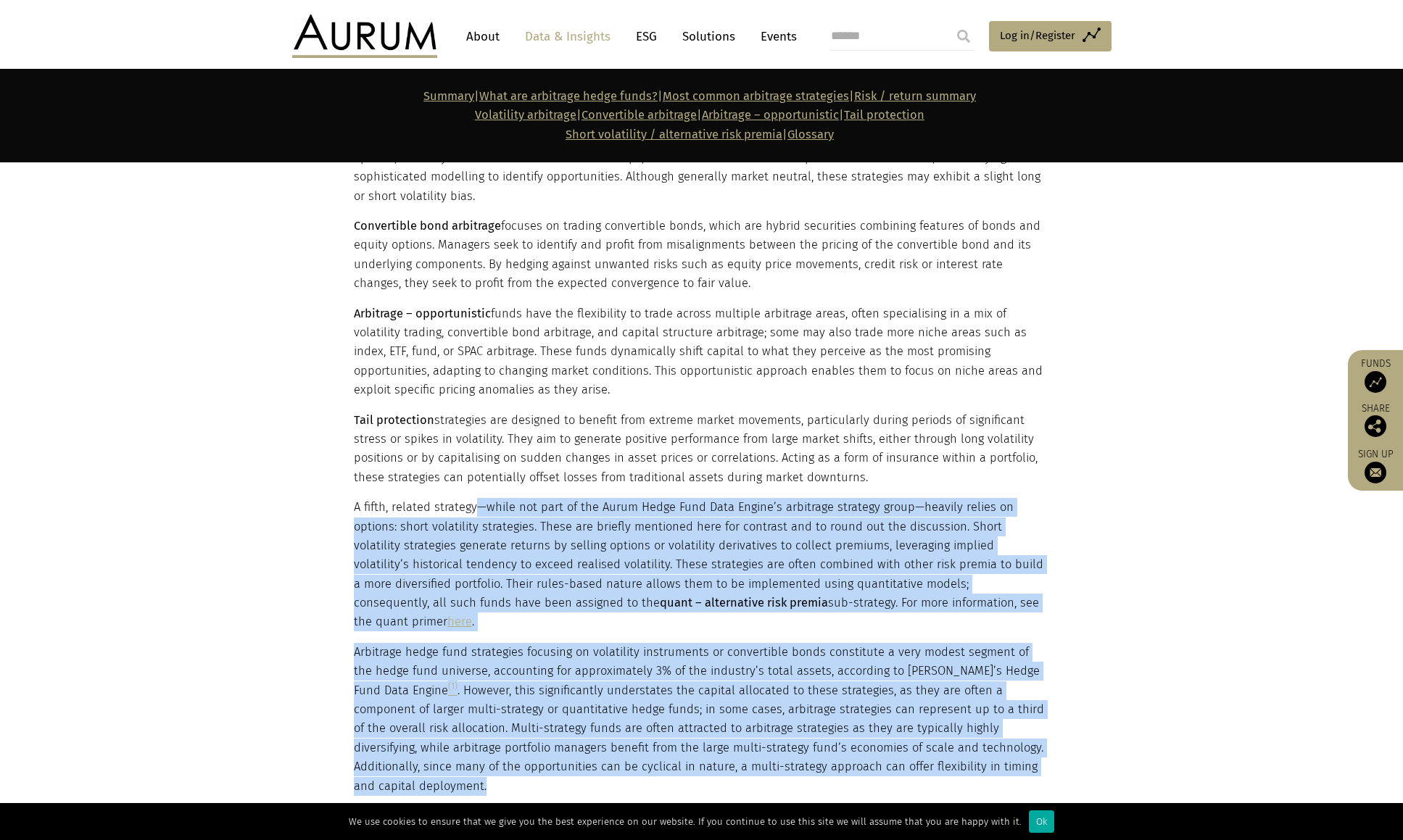
drag, startPoint x: 956, startPoint y: 586, endPoint x: 454, endPoint y: 502, distance: 509.0
click at [454, 502] on div "Volatility arbitrage is a strategy designed to profit from differences between …" at bounding box center [702, 453] width 725 height 686
click at [454, 502] on p "A fifth, related strategy—while not part of the Aurum Hedge Fund Data Engine’s …" at bounding box center [700, 565] width 693 height 134
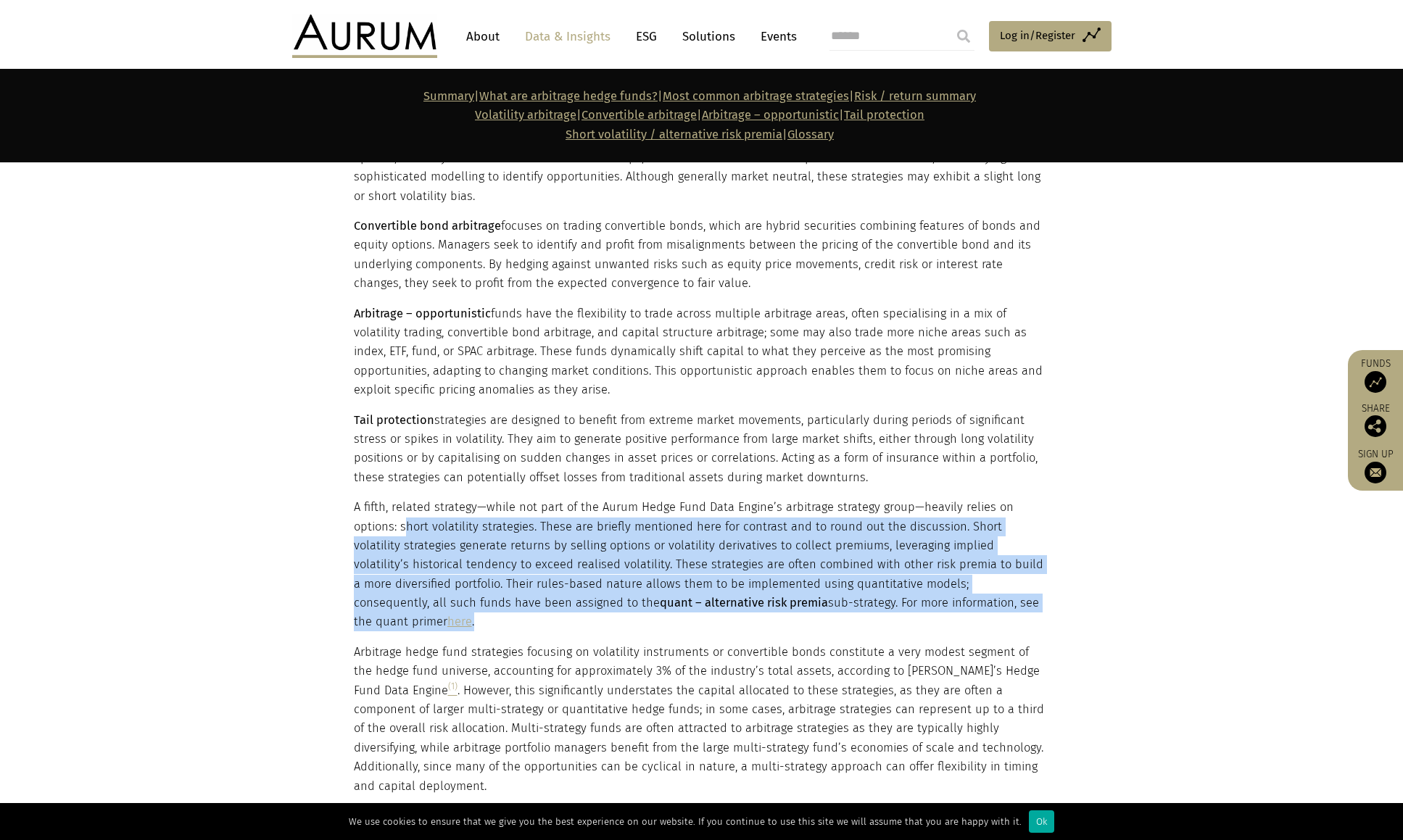
drag, startPoint x: 359, startPoint y: 529, endPoint x: 1046, endPoint y: 607, distance: 691.4
click at [1046, 607] on p "A fifth, related strategy—while not part of the Aurum Hedge Fund Data Engine’s …" at bounding box center [700, 565] width 693 height 134
drag, startPoint x: 1046, startPoint y: 607, endPoint x: 356, endPoint y: 517, distance: 695.8
click at [356, 517] on p "A fifth, related strategy—while not part of the Aurum Hedge Fund Data Engine’s …" at bounding box center [700, 565] width 693 height 134
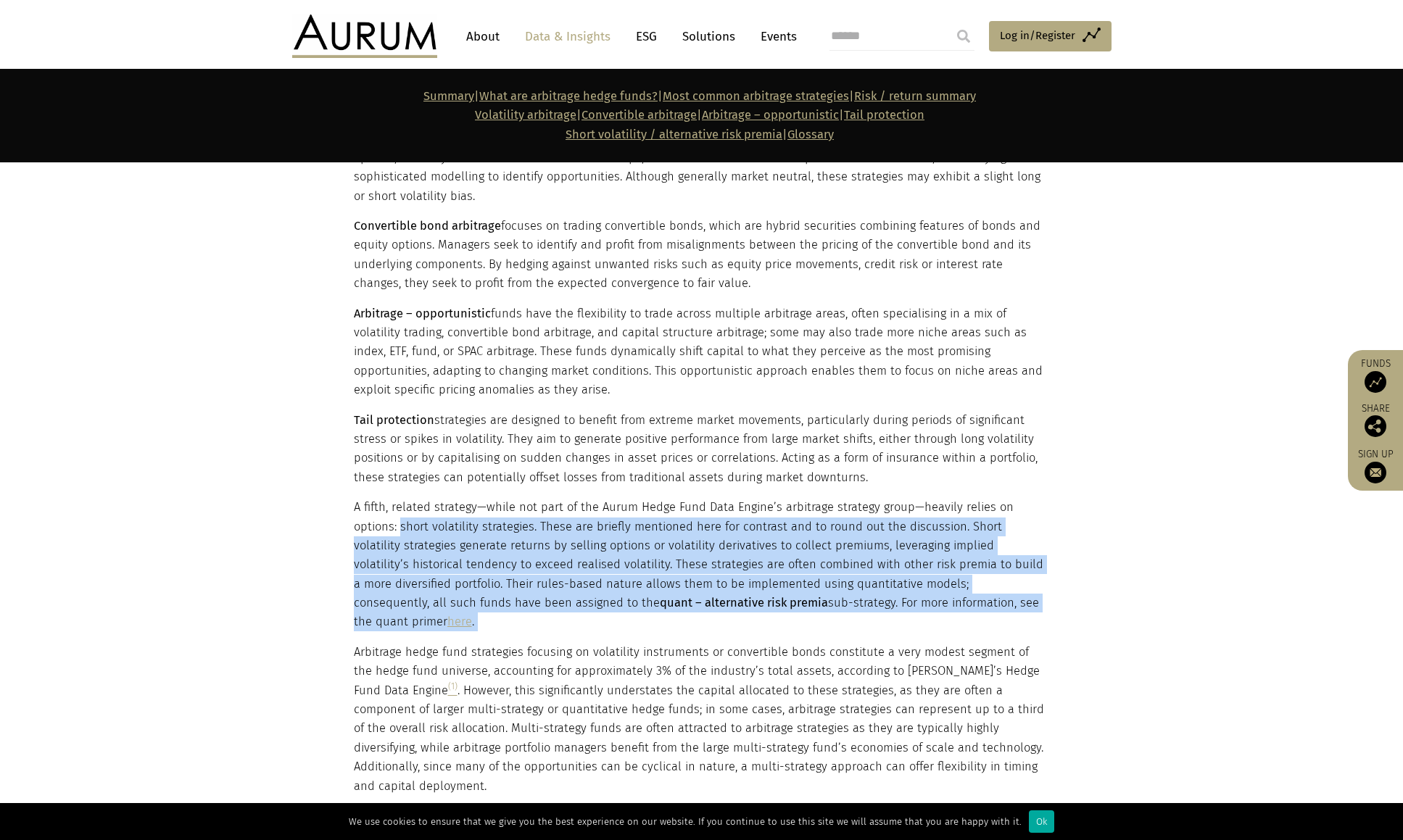
scroll to position [2050, 0]
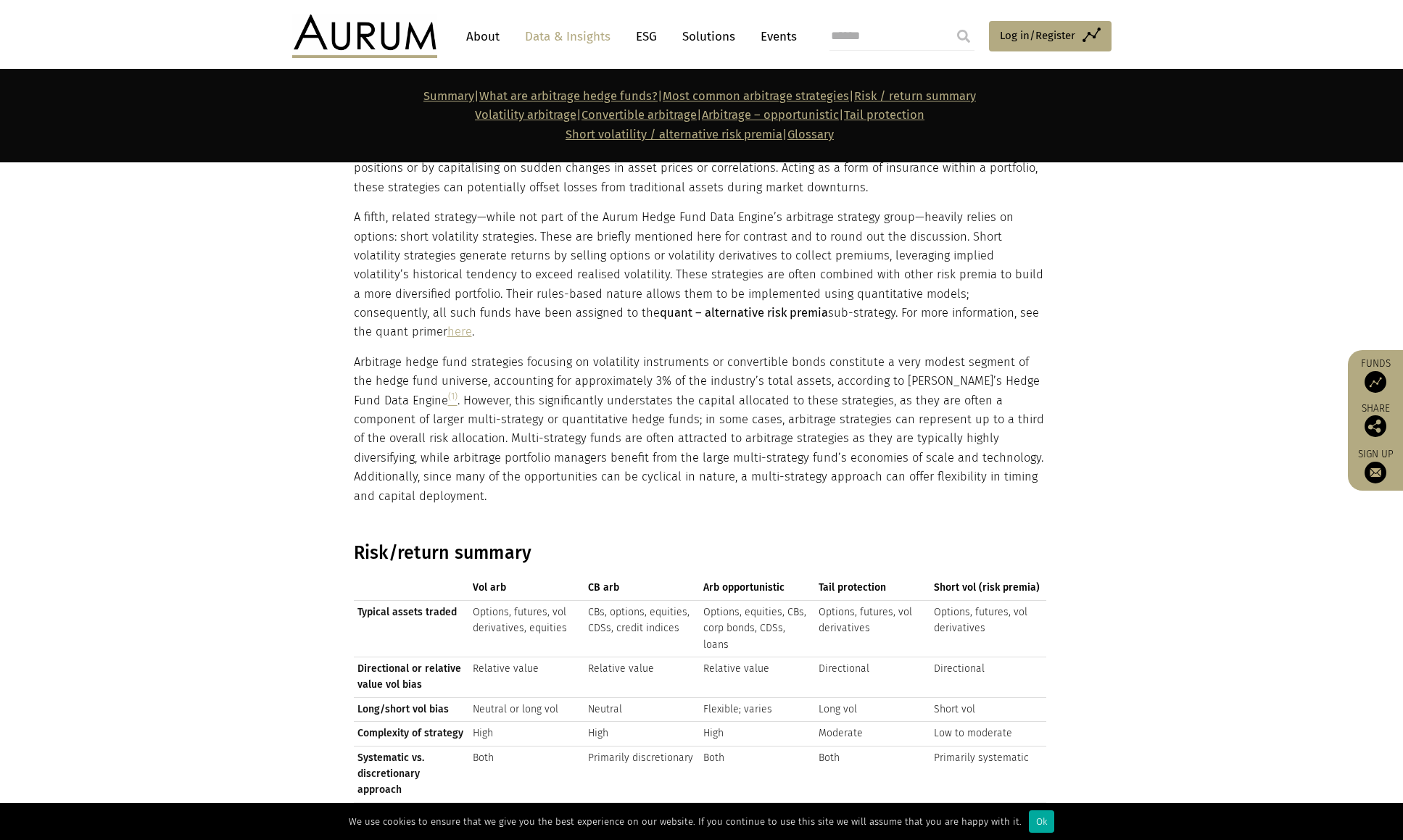
click at [356, 427] on p "Arbitrage hedge fund strategies focusing on volatility instruments or convertib…" at bounding box center [700, 430] width 693 height 153
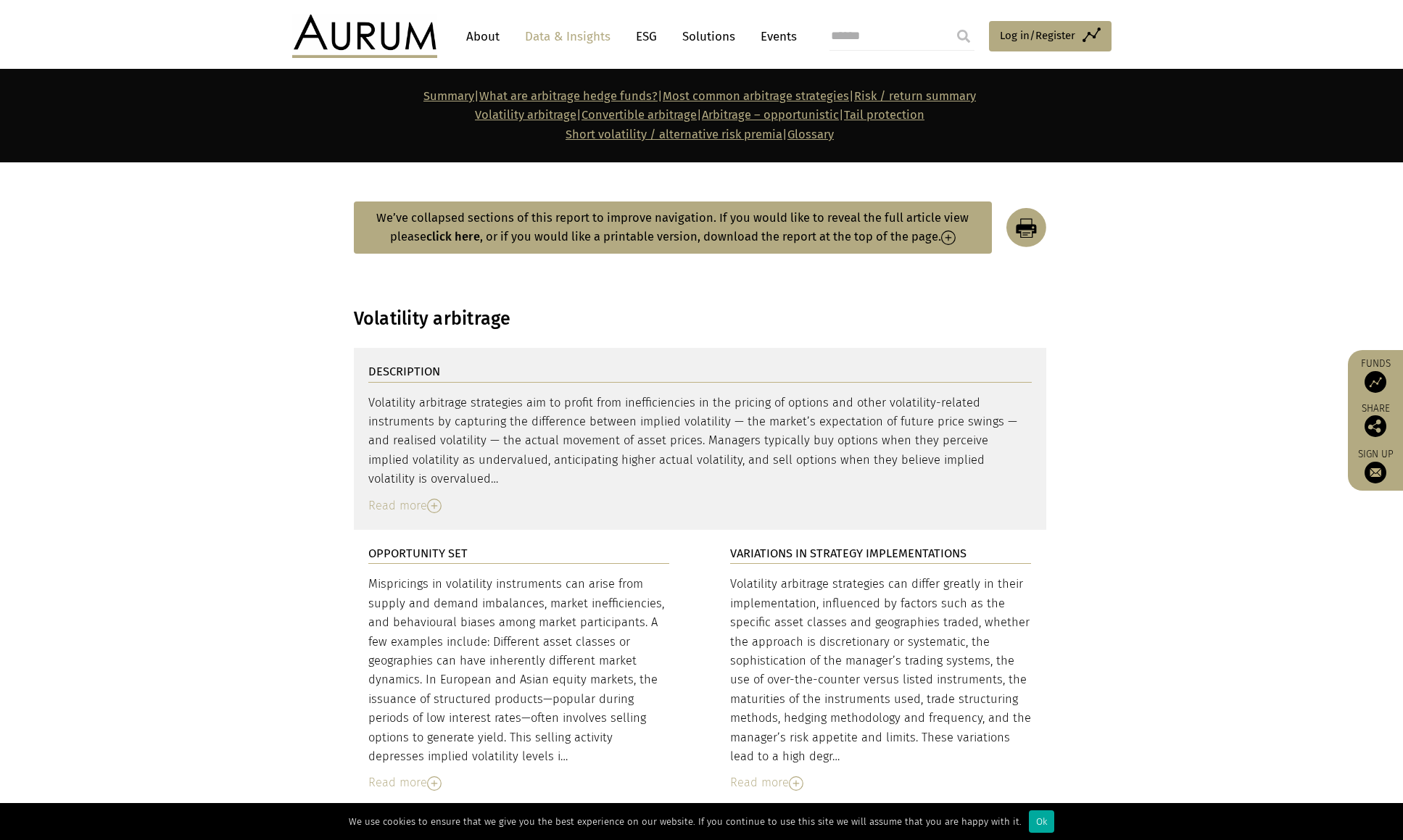
scroll to position [2891, 0]
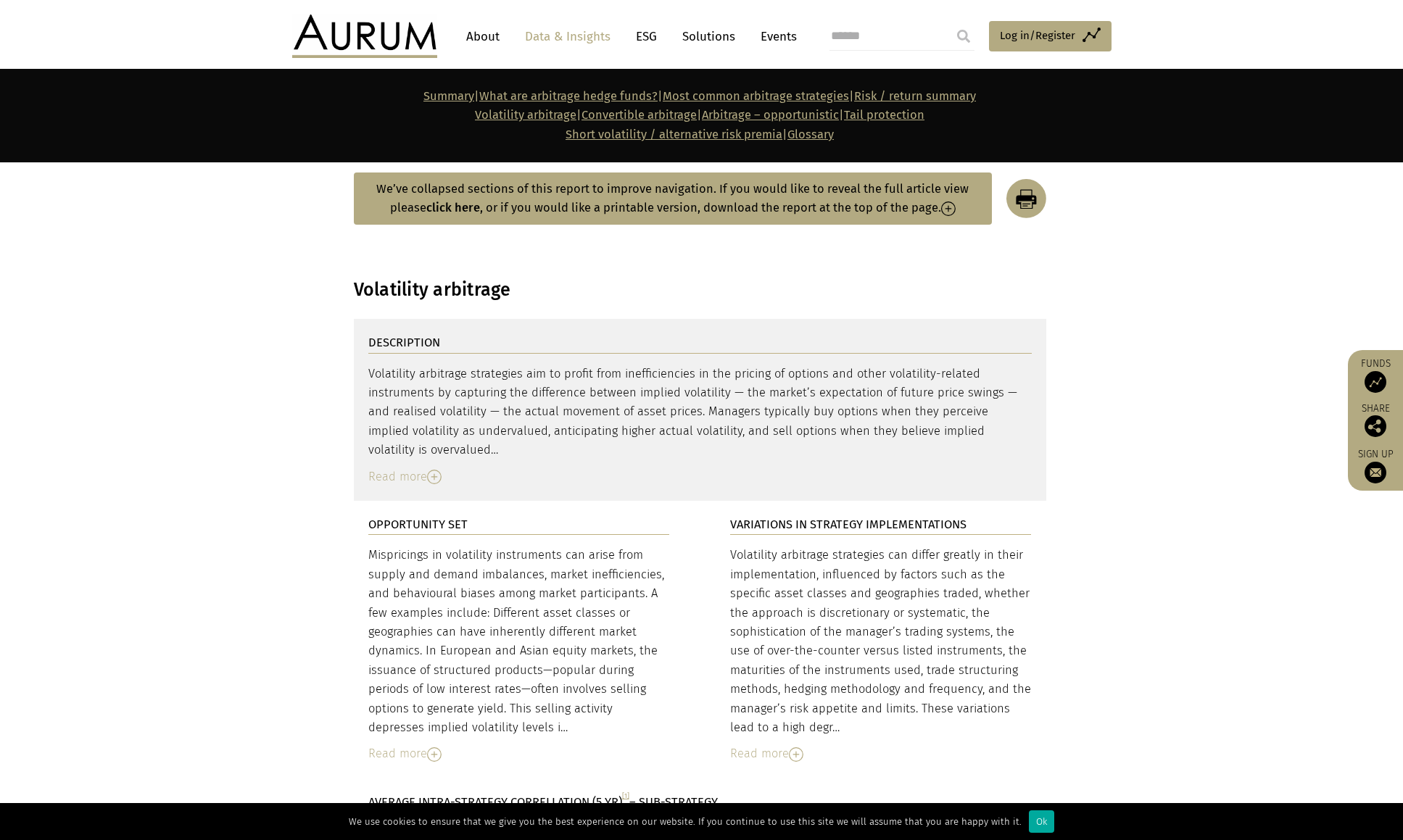
drag, startPoint x: 198, startPoint y: 522, endPoint x: 197, endPoint y: 412, distance: 110.0
click at [197, 412] on section "DESCRIPTION Volatility arbitrage strategies aim to profit from inefficiencies i…" at bounding box center [702, 410] width 1403 height 182
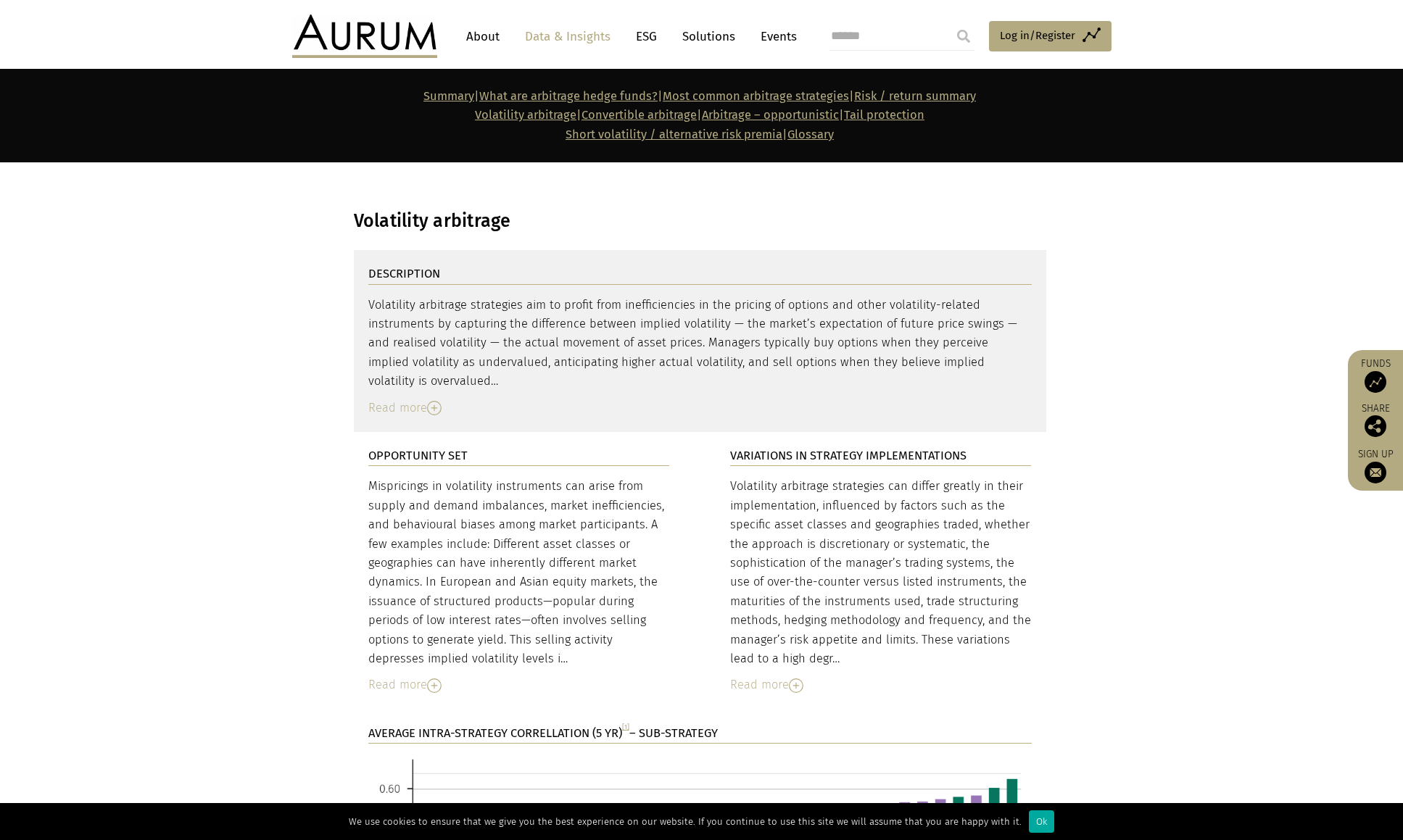
scroll to position [2981, 0]
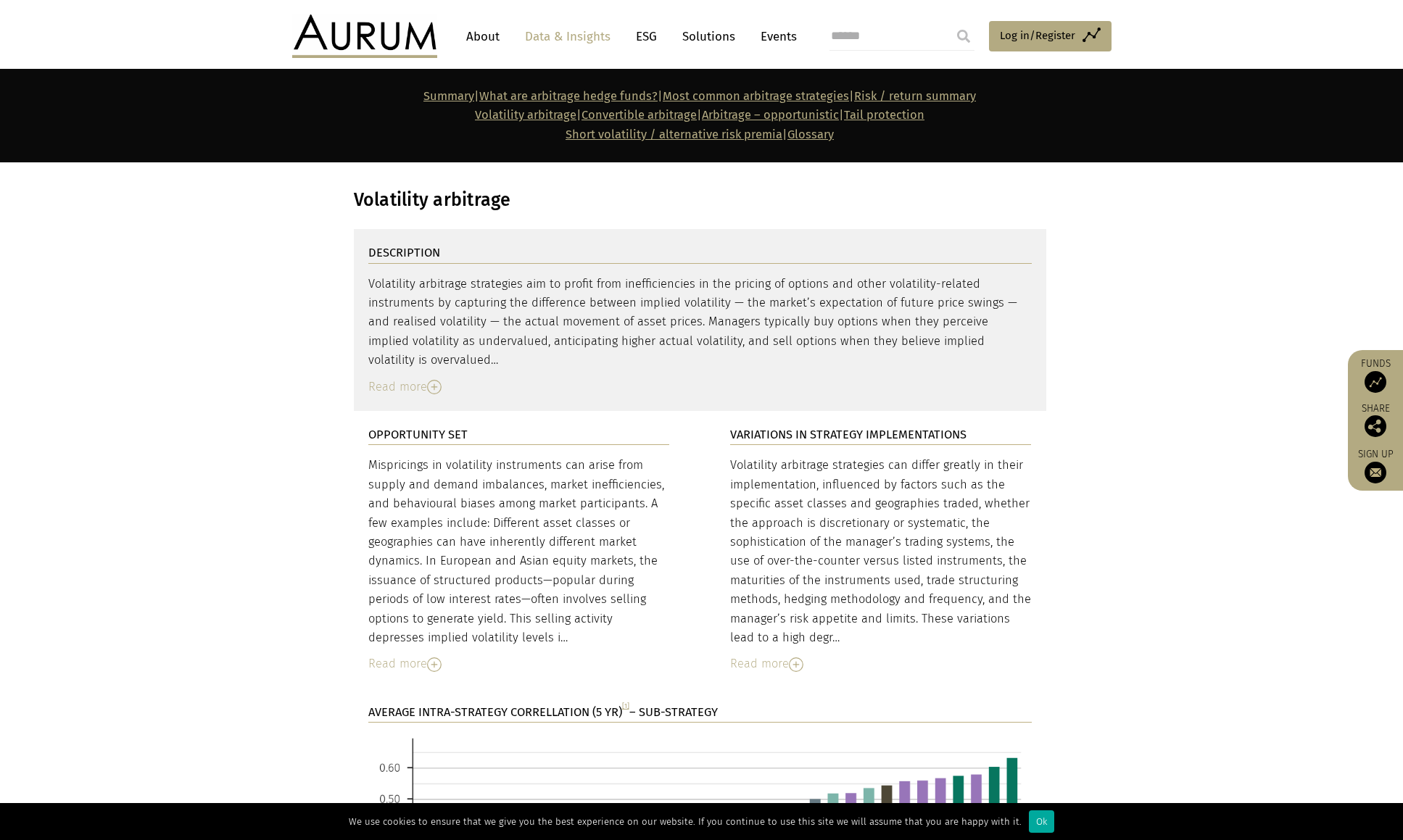
click at [392, 345] on div "DESCRIPTION Volatility arbitrage strategies aim to profit from inefficiencies i…" at bounding box center [700, 320] width 693 height 182
click at [394, 377] on div "Read more" at bounding box center [700, 387] width 664 height 19
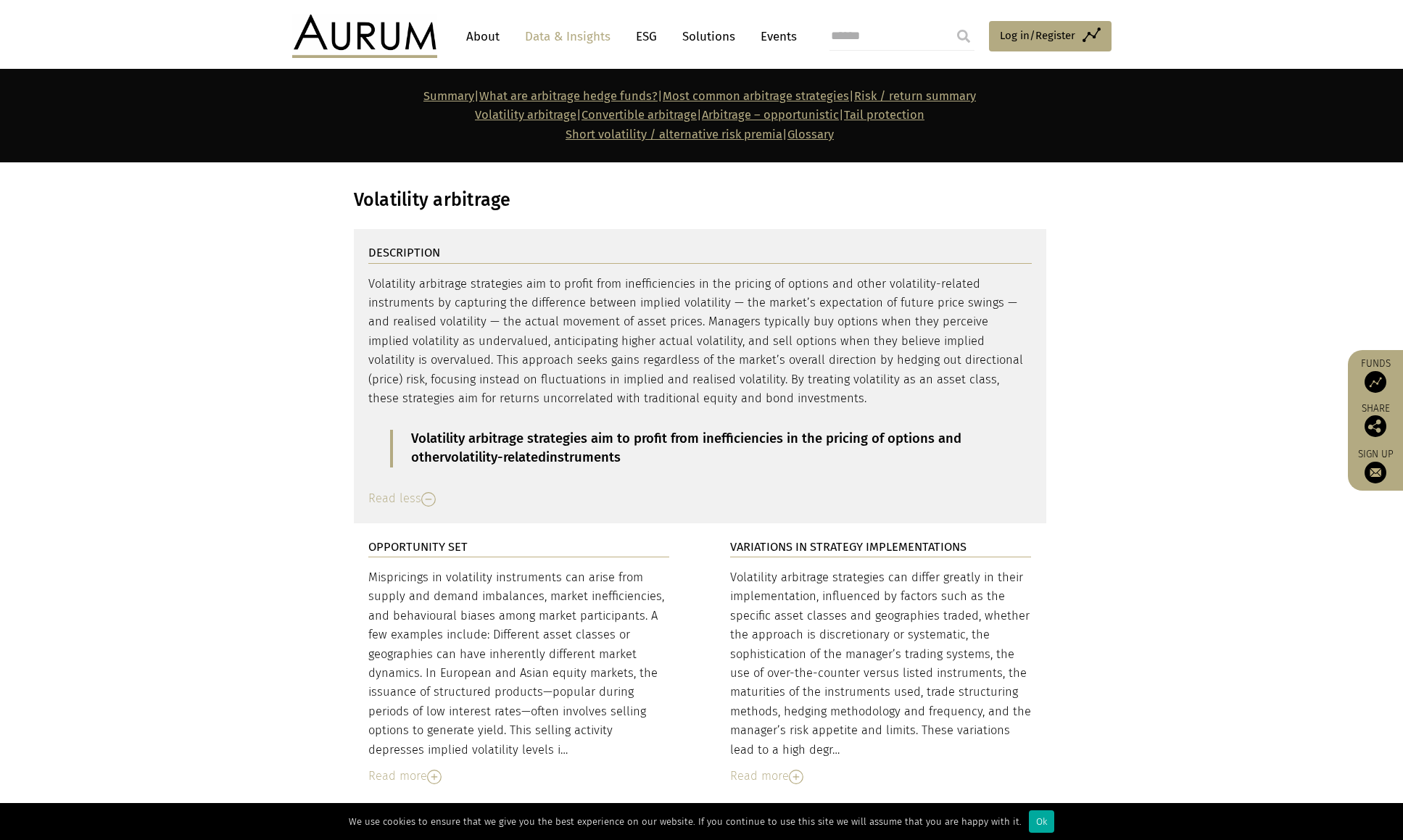
click at [684, 279] on div "Volatility arbitrage strategies aim to profit from inefficiencies in the pricin…" at bounding box center [700, 372] width 664 height 193
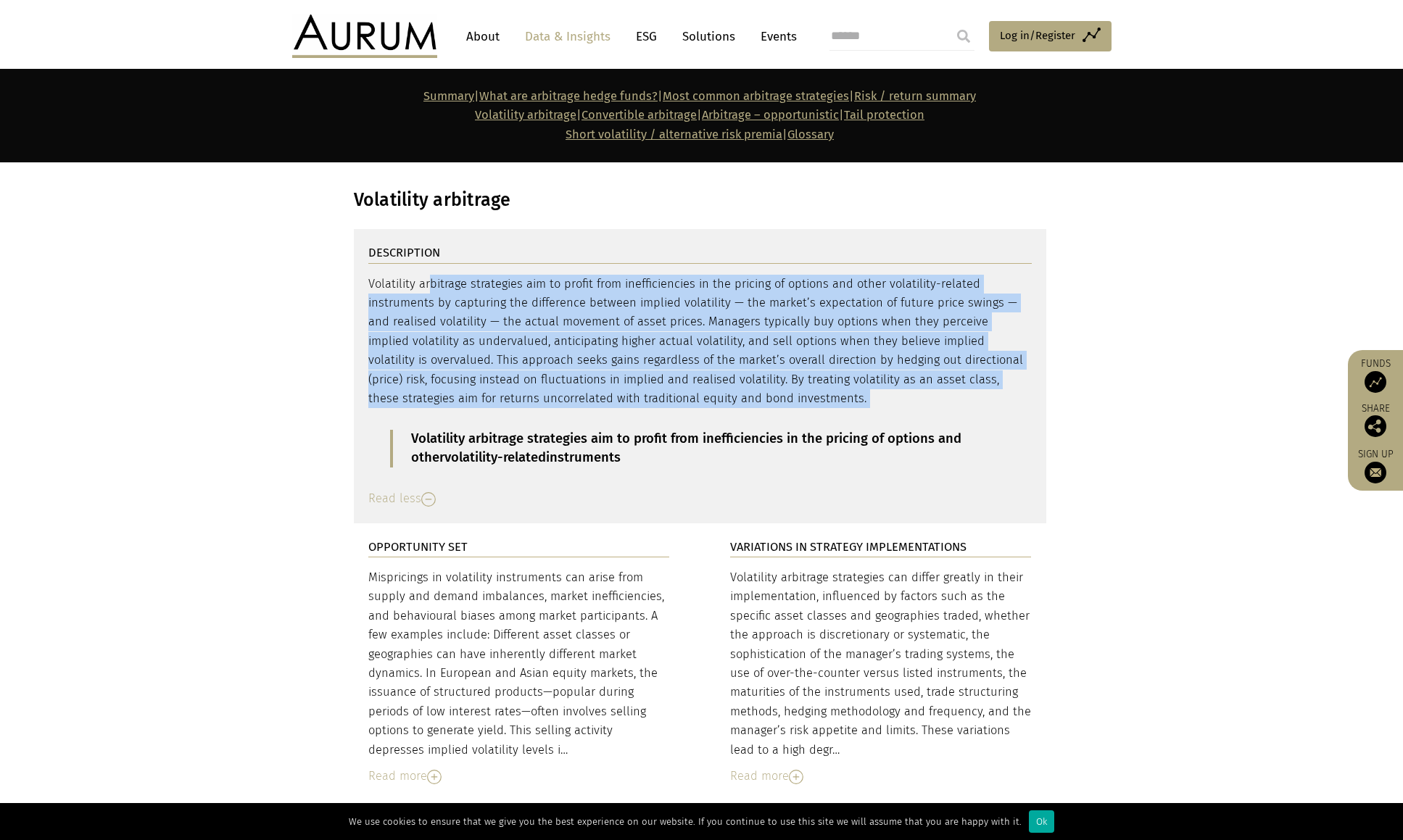
click at [684, 279] on div "Volatility arbitrage strategies aim to profit from inefficiencies in the pricin…" at bounding box center [700, 372] width 664 height 193
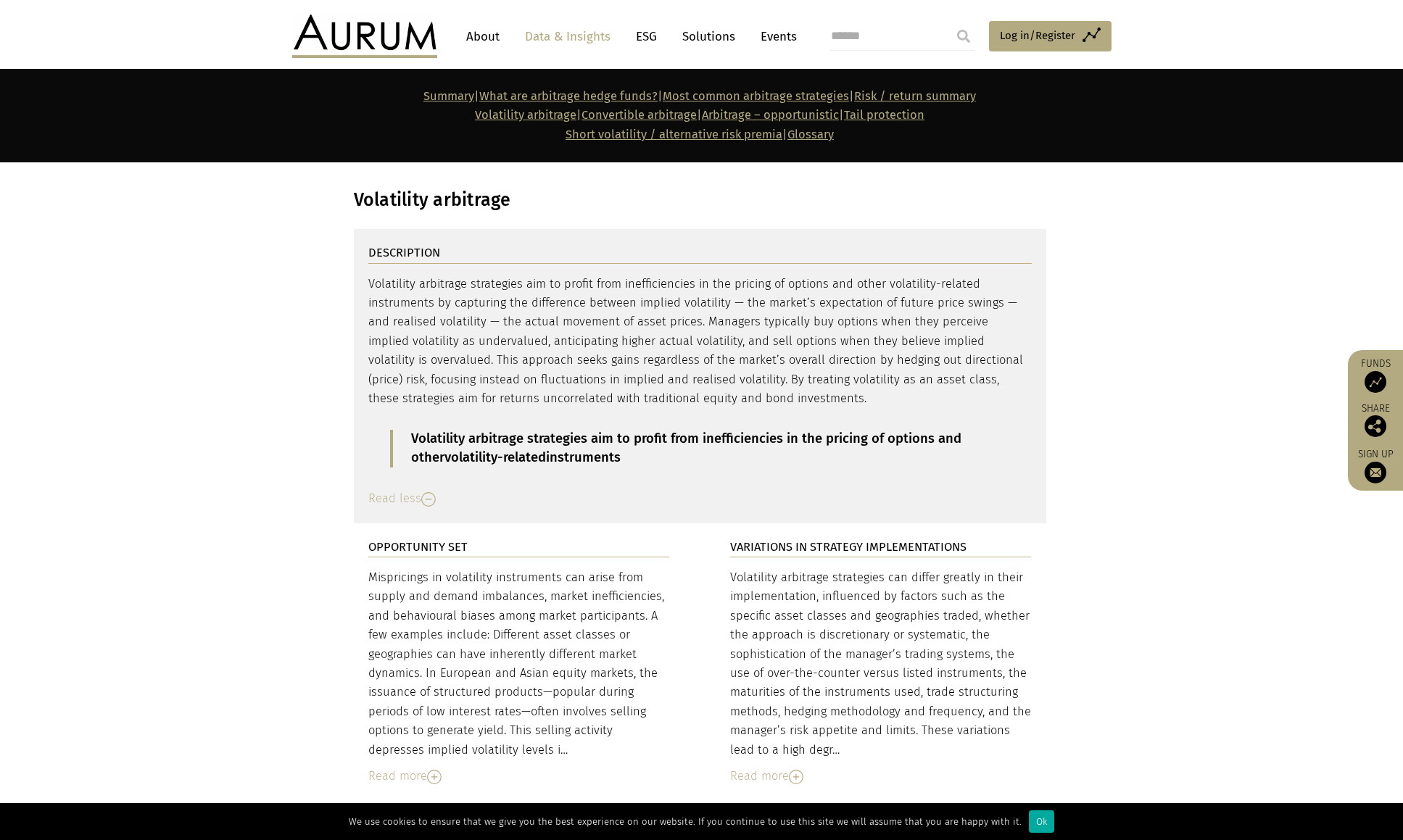
drag, startPoint x: 356, startPoint y: 526, endPoint x: 598, endPoint y: 690, distance: 292.3
click at [598, 690] on div "OPPORTUNITY SET Mispricings in volatility instruments can arise from supply and…" at bounding box center [518, 662] width 331 height 278
click at [598, 690] on div "Mispricings in volatility instruments can arise from supply and demand imbalanc…" at bounding box center [518, 664] width 302 height 192
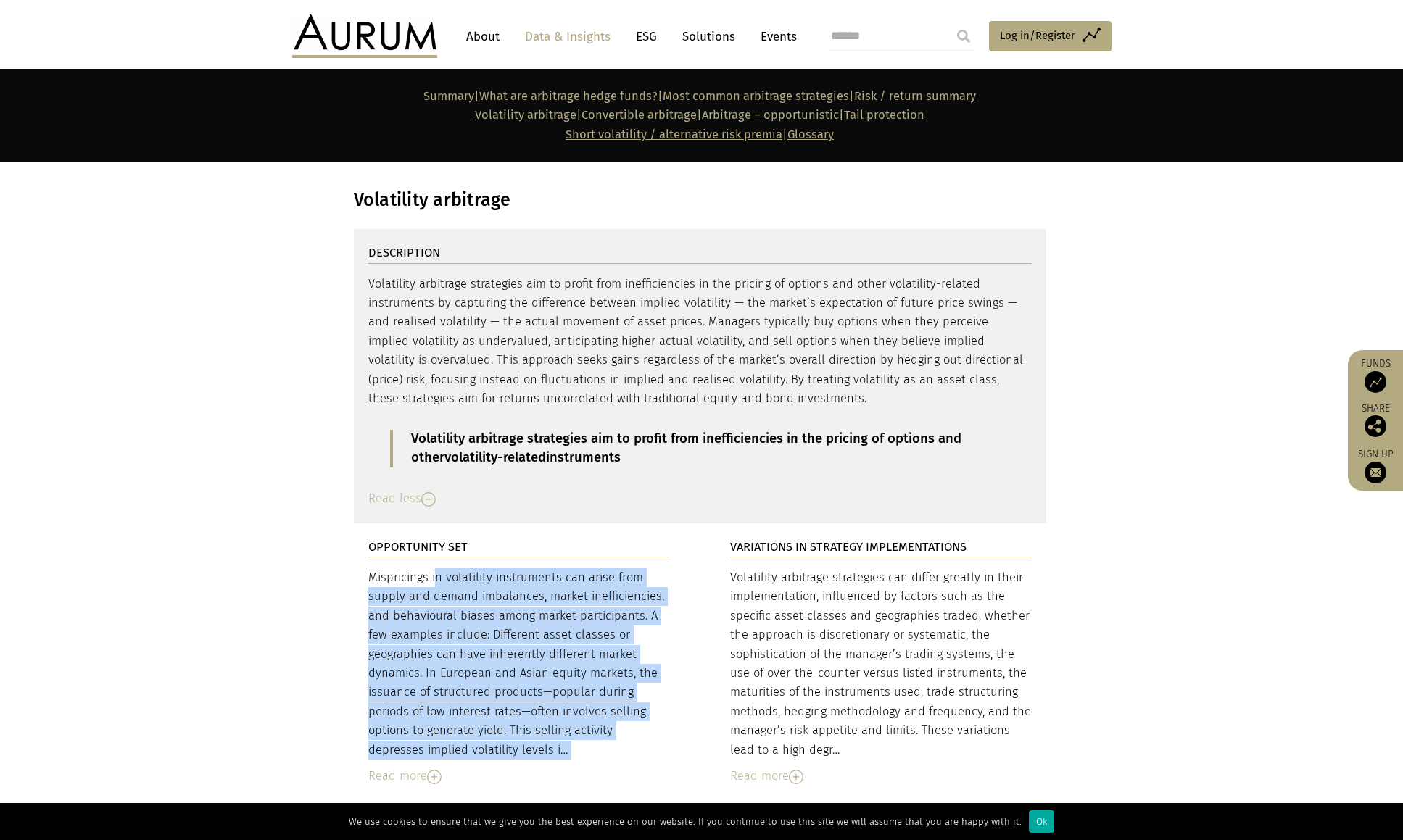
drag, startPoint x: 598, startPoint y: 690, endPoint x: 358, endPoint y: 511, distance: 299.4
click at [358, 523] on div "OPPORTUNITY SET Mispricings in volatility instruments can arise from supply and…" at bounding box center [518, 662] width 331 height 278
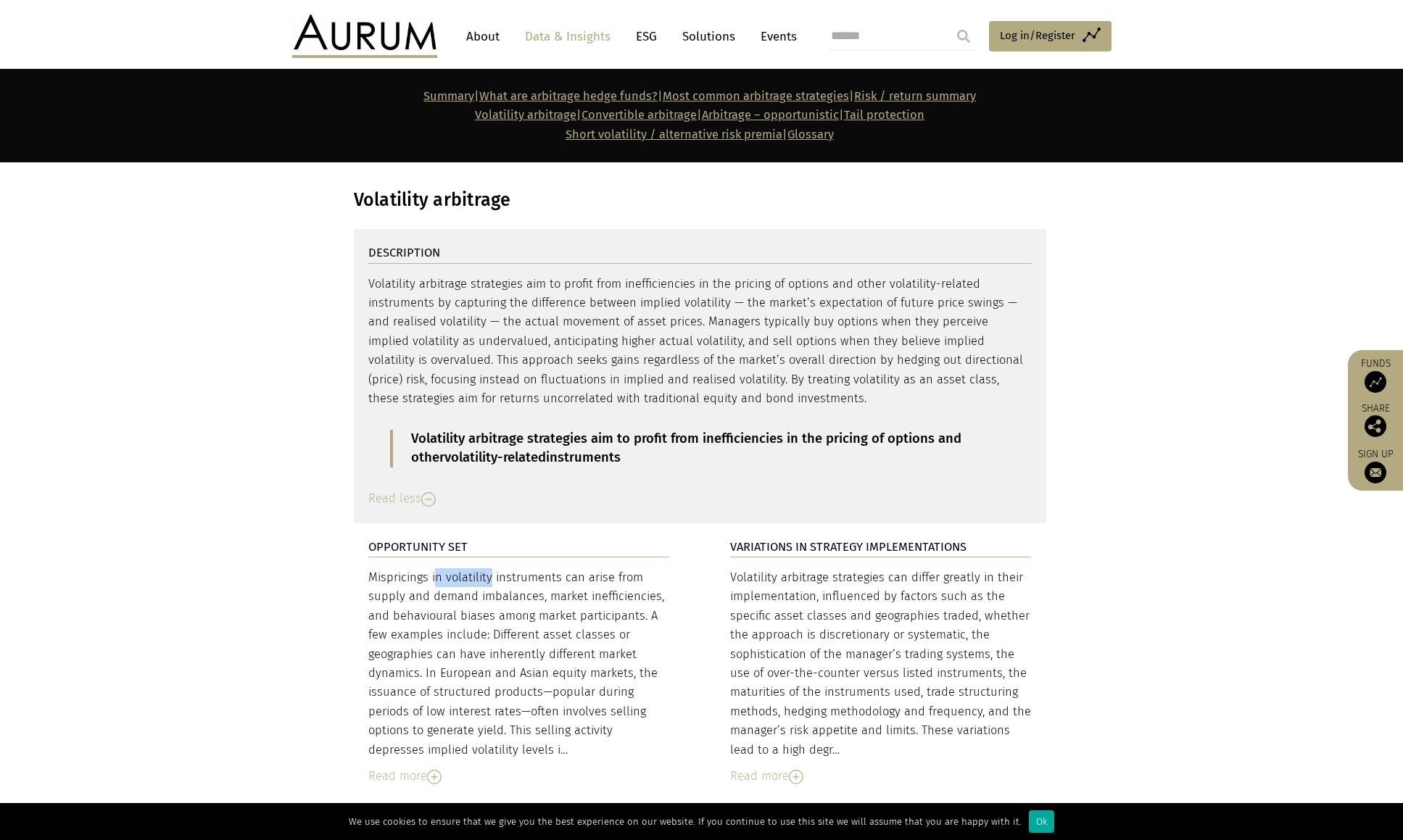
click at [358, 523] on div "OPPORTUNITY SET Mispricings in volatility instruments can arise from supply and…" at bounding box center [518, 662] width 331 height 278
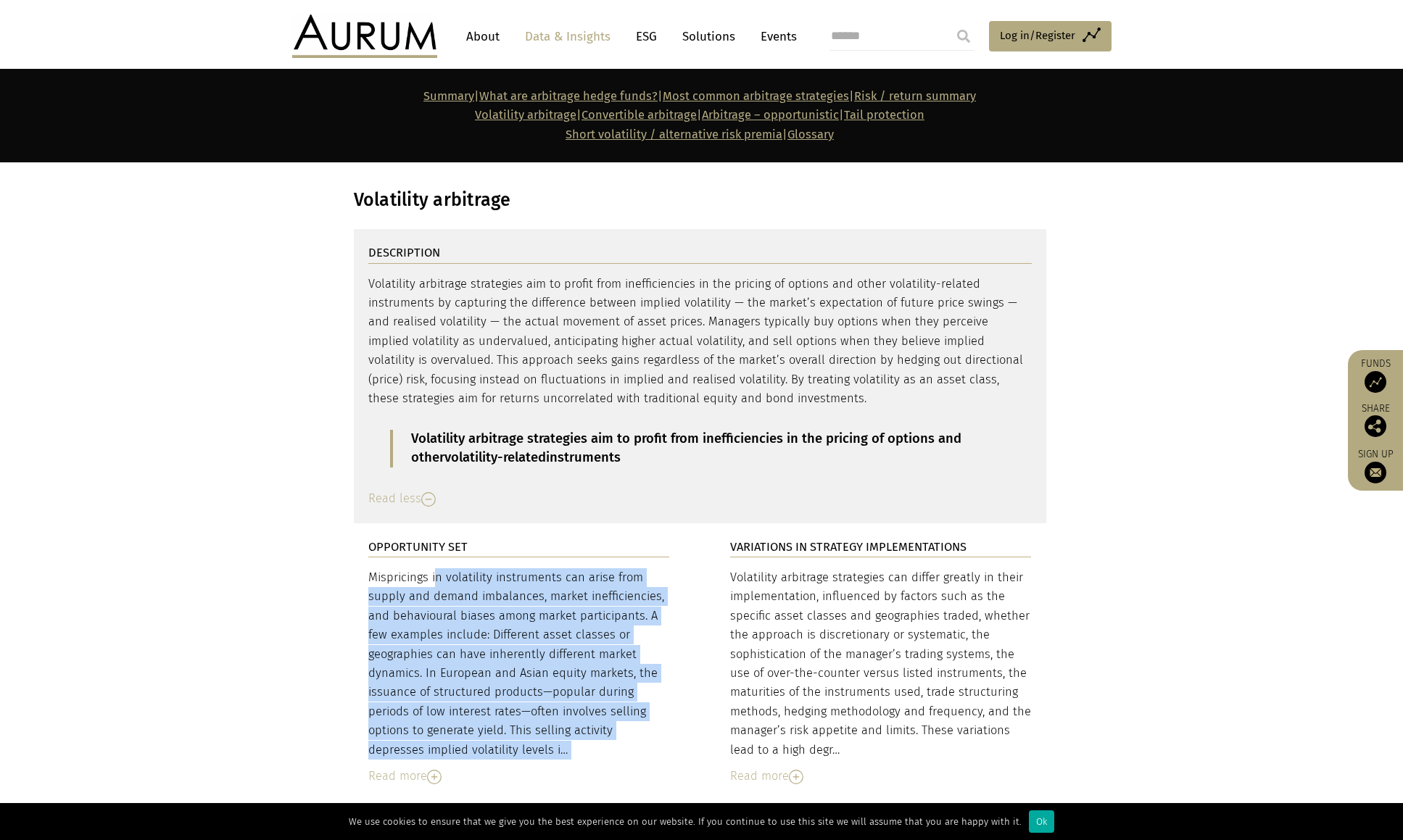
click at [358, 523] on div "OPPORTUNITY SET Mispricings in volatility instruments can arise from supply and…" at bounding box center [518, 662] width 331 height 278
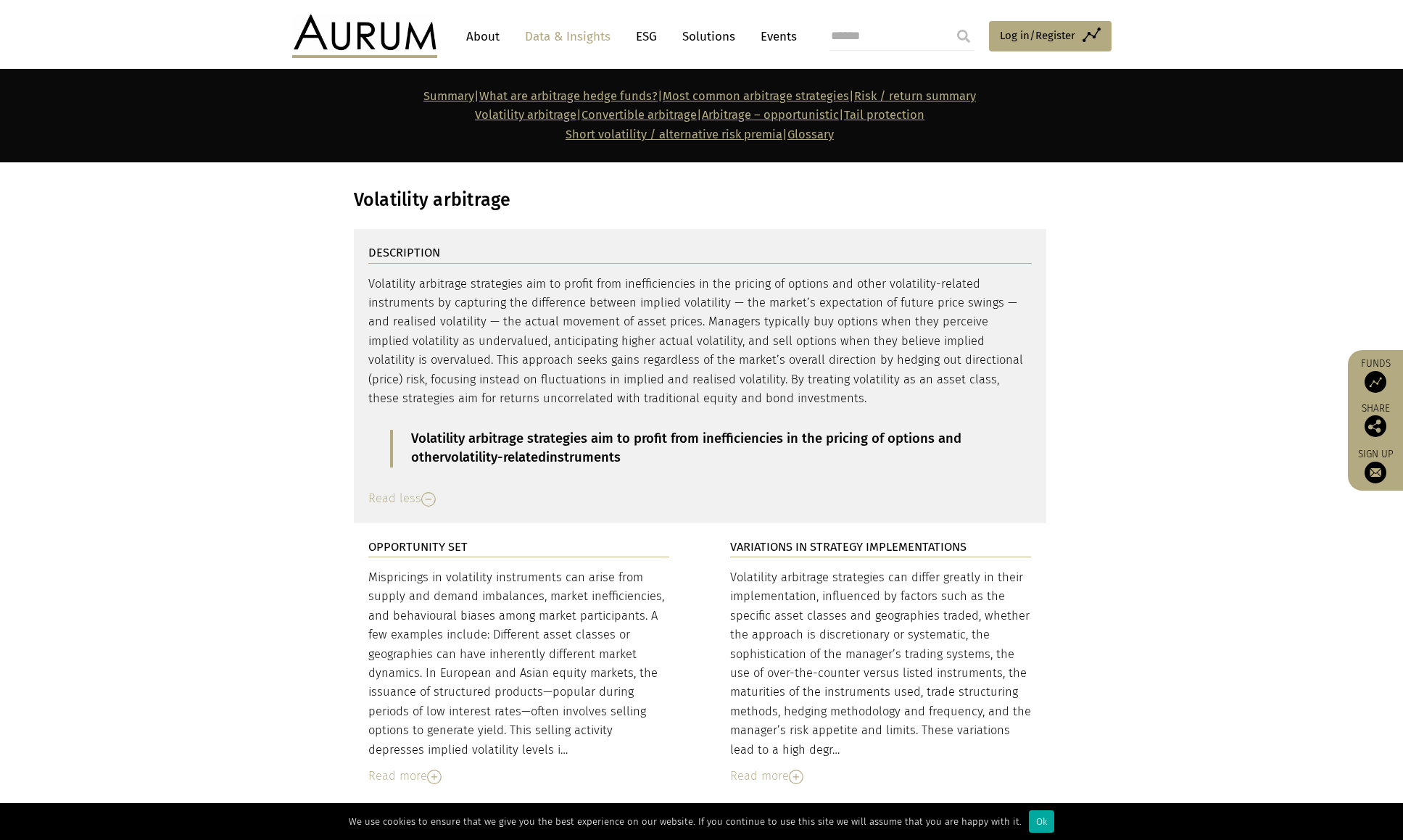
click at [872, 568] on div "Volatility arbitrage strategies can differ greatly in their implementation, inf…" at bounding box center [881, 664] width 302 height 192
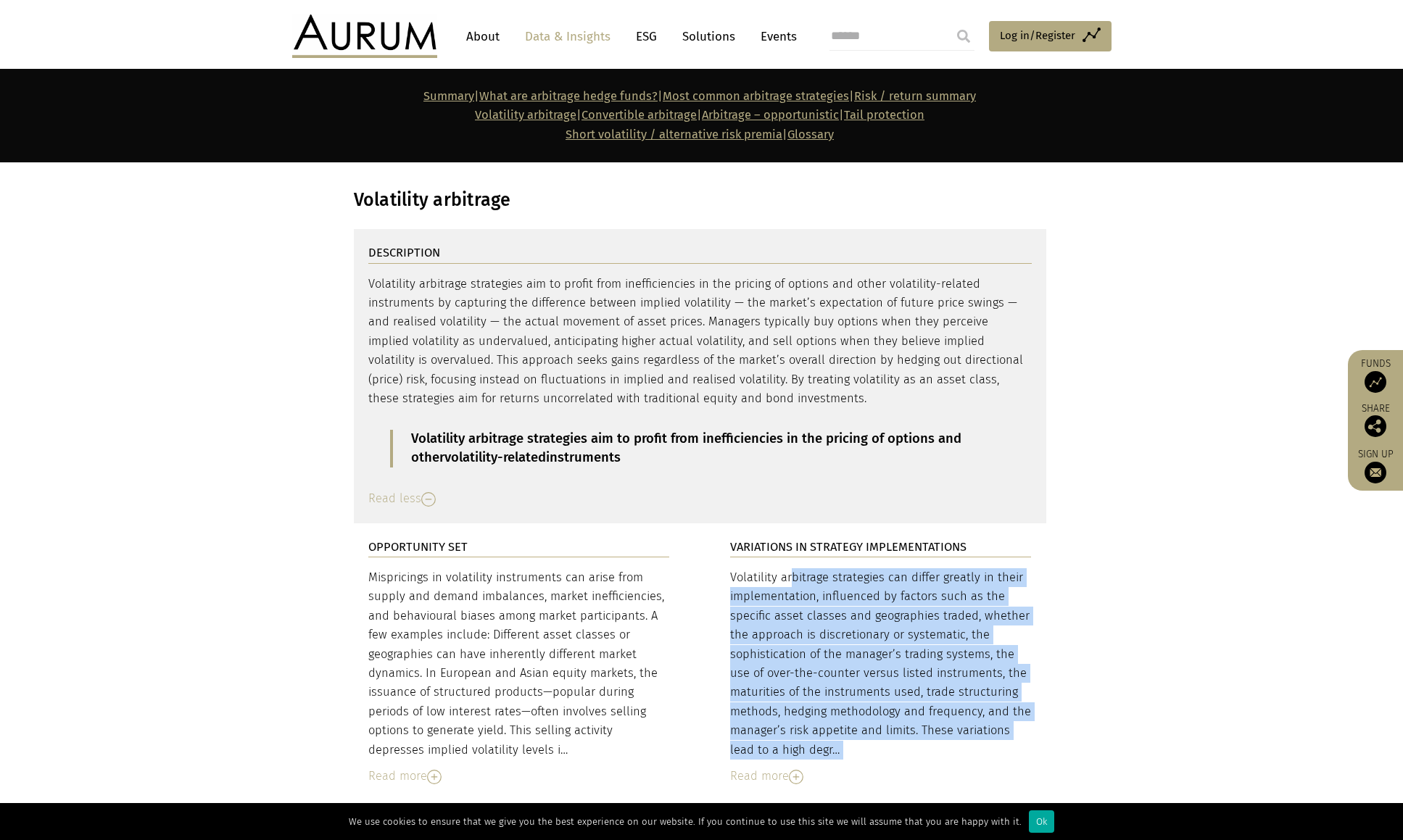
click at [872, 568] on div "Volatility arbitrage strategies can differ greatly in their implementation, inf…" at bounding box center [881, 664] width 302 height 192
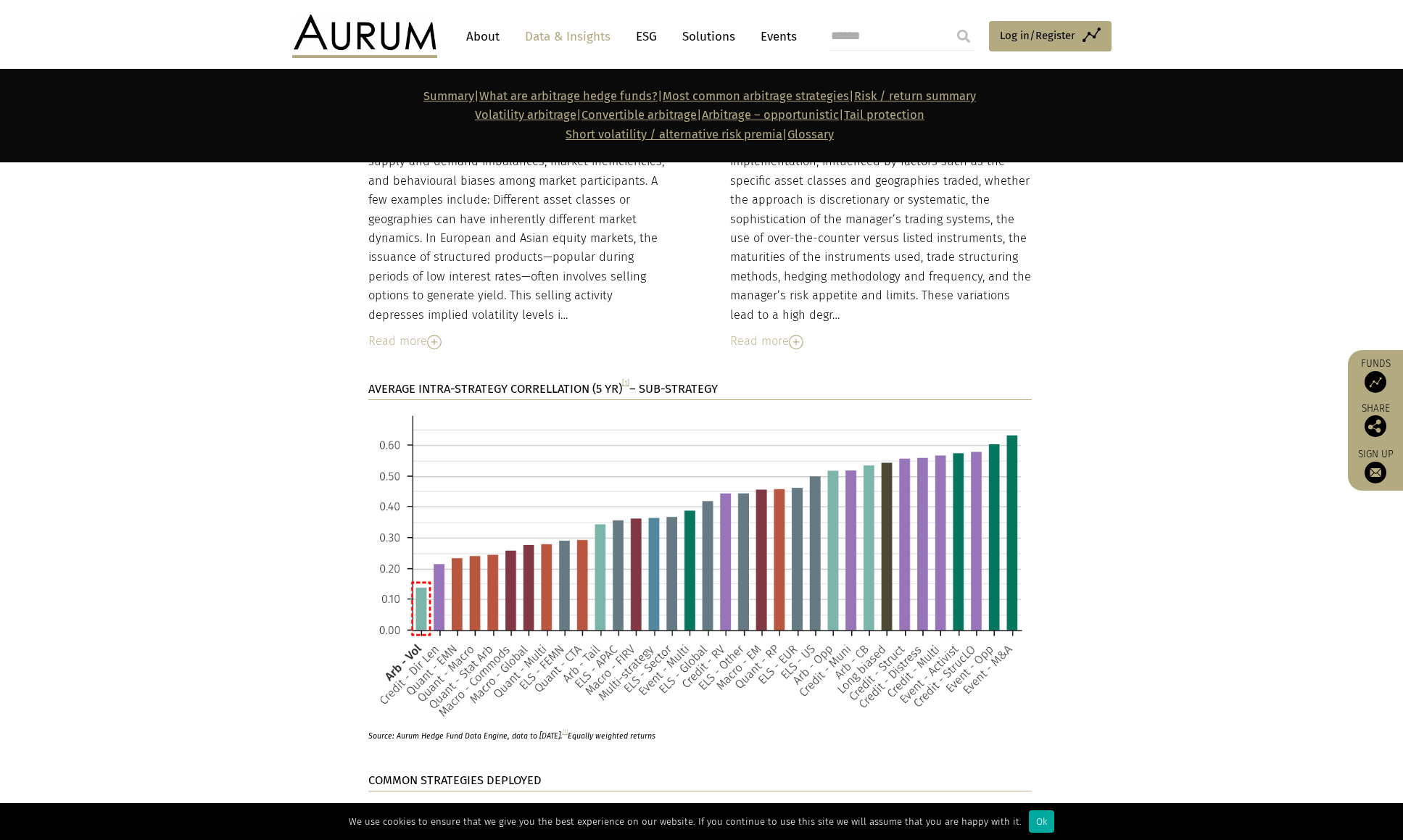
scroll to position [3850, 0]
